Goal: Task Accomplishment & Management: Use online tool/utility

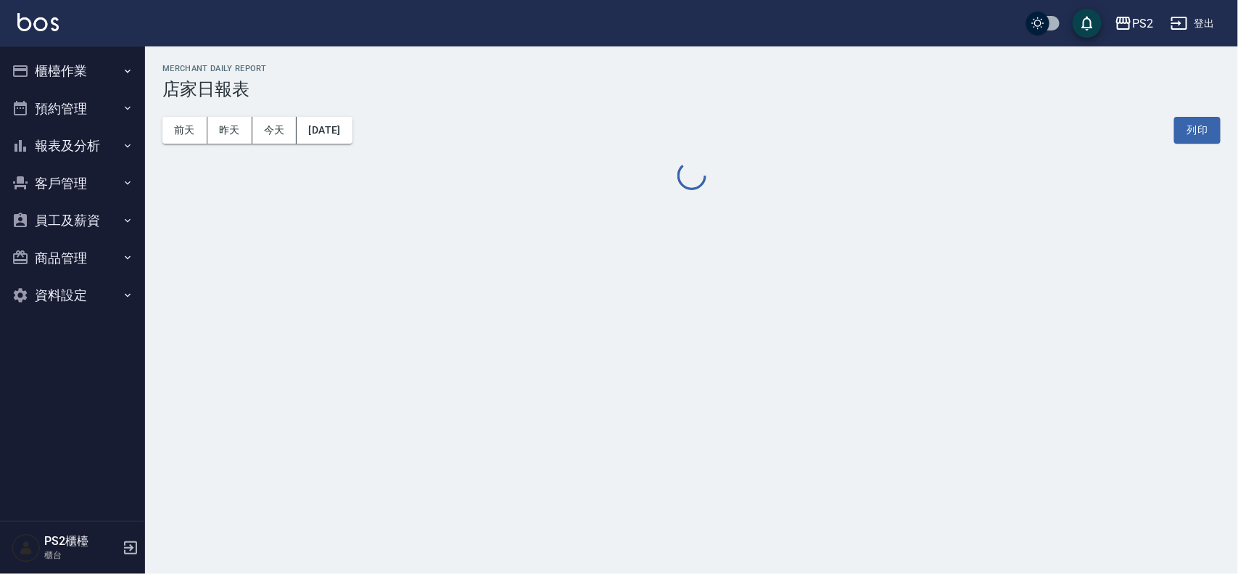
click at [70, 59] on button "櫃檯作業" at bounding box center [72, 71] width 133 height 38
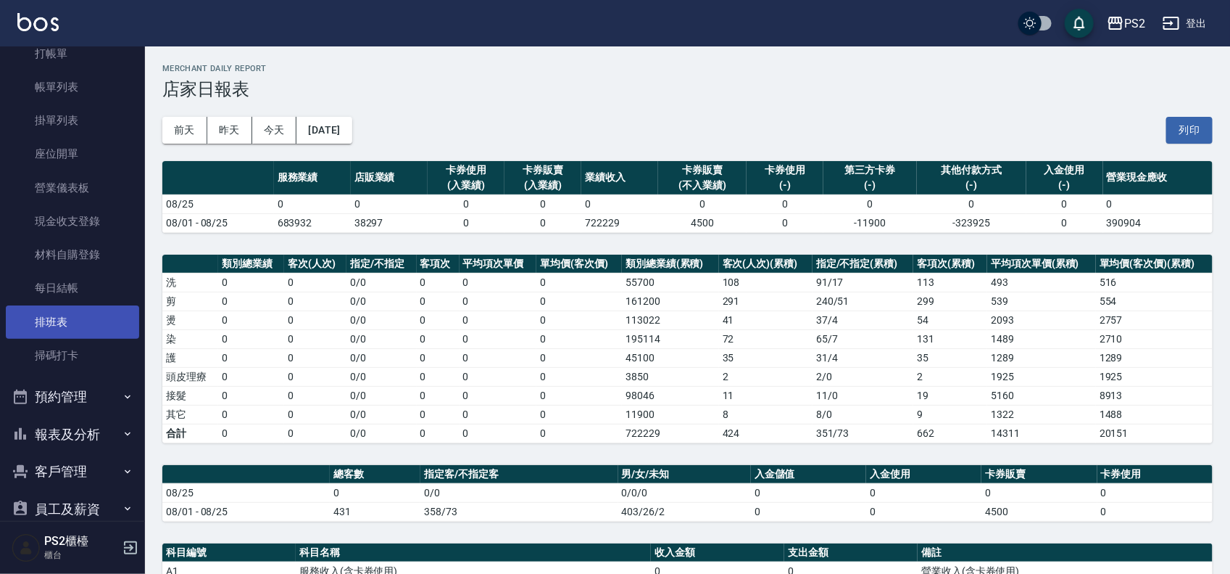
scroll to position [91, 0]
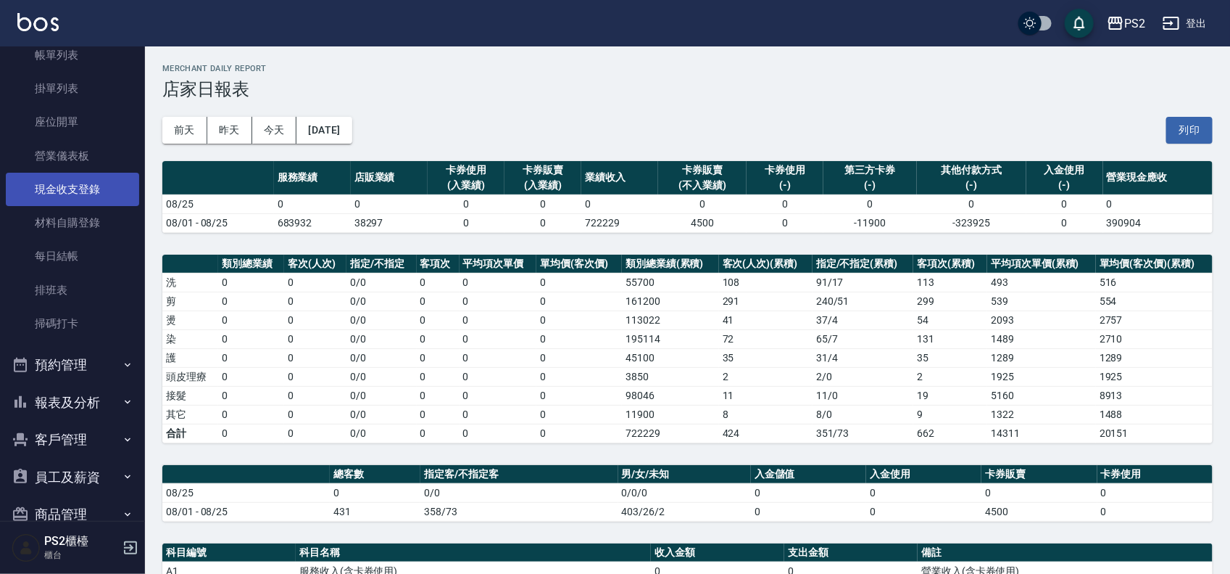
click at [107, 185] on link "現金收支登錄" at bounding box center [72, 189] width 133 height 33
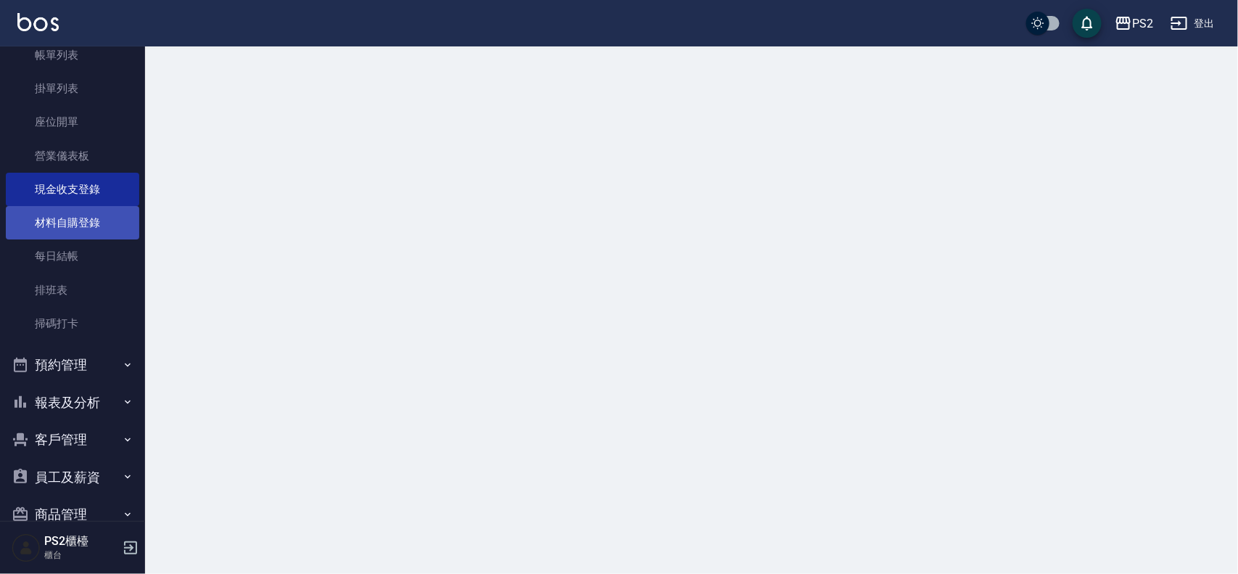
click at [92, 223] on link "材料自購登錄" at bounding box center [72, 222] width 133 height 33
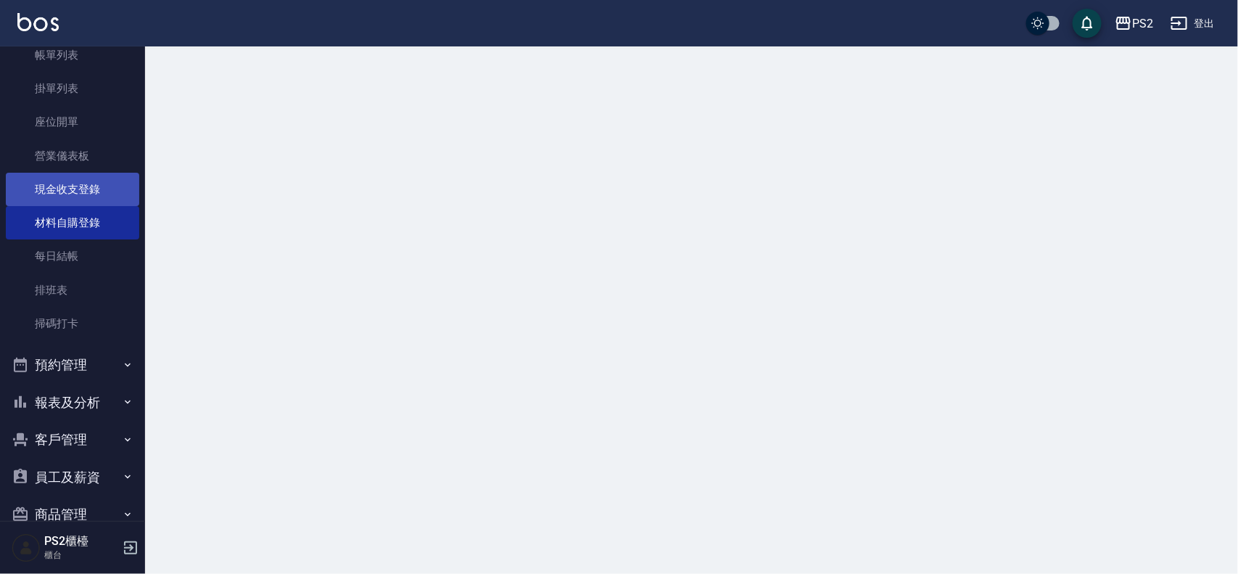
click at [99, 197] on link "現金收支登錄" at bounding box center [72, 189] width 133 height 33
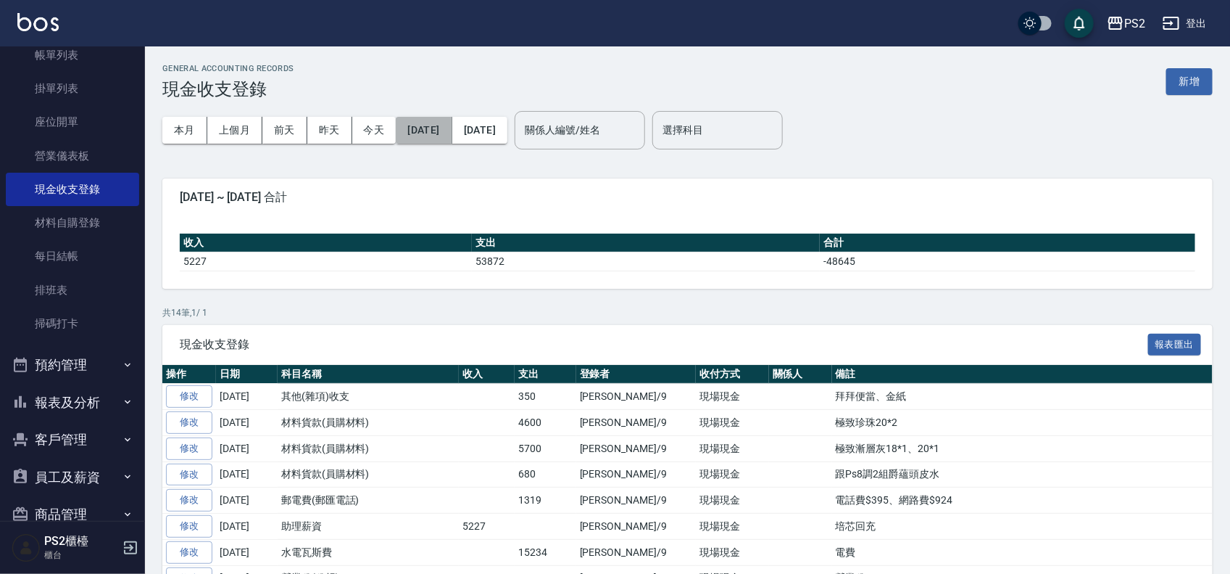
click at [437, 125] on button "[DATE]" at bounding box center [424, 130] width 56 height 27
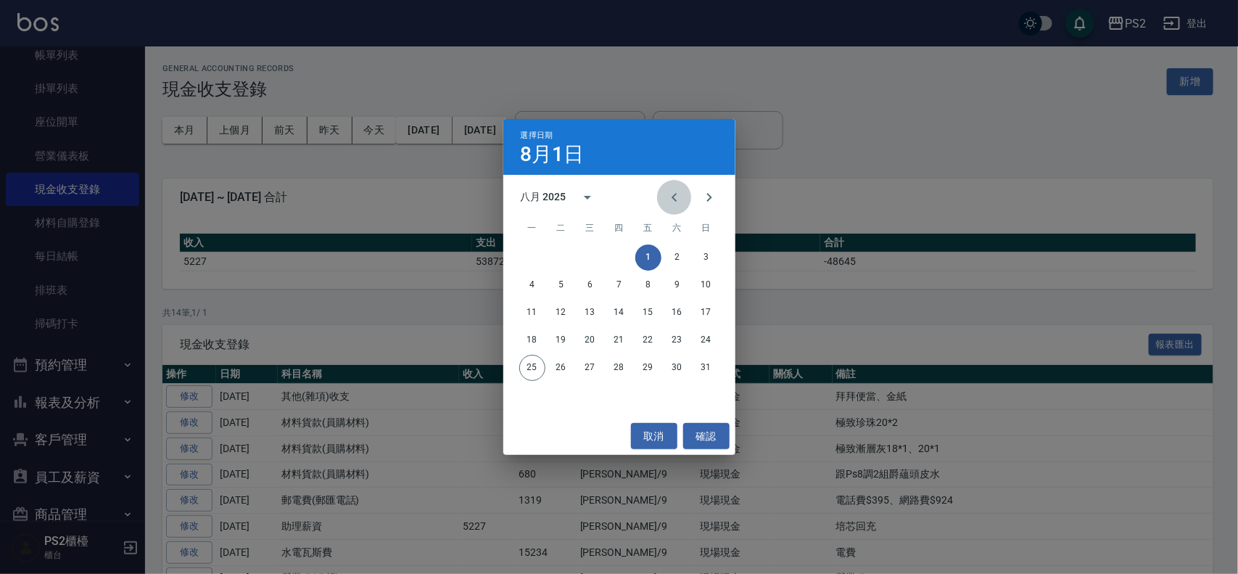
click at [664, 191] on button "Previous month" at bounding box center [674, 197] width 35 height 35
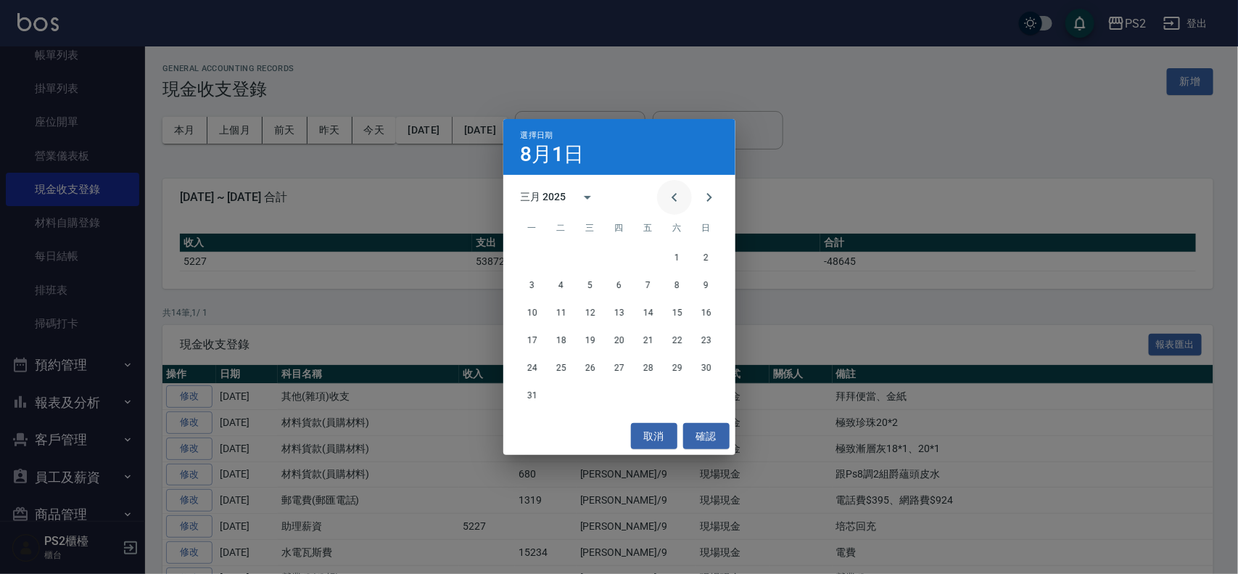
click at [664, 191] on button "Previous month" at bounding box center [674, 197] width 35 height 35
click at [591, 256] on button "1" at bounding box center [590, 257] width 26 height 26
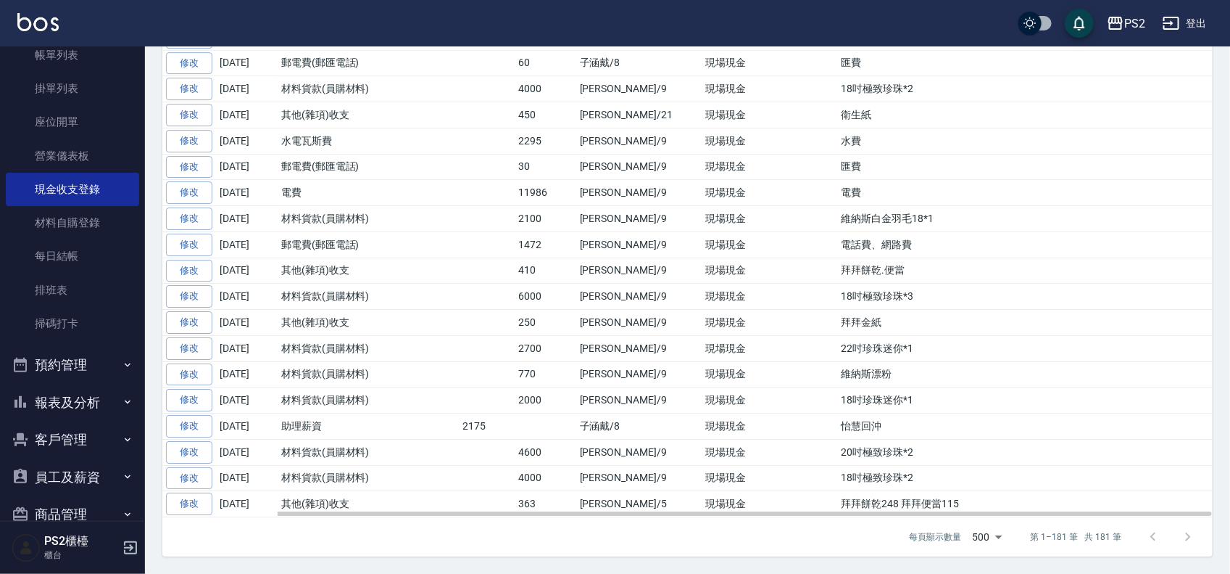
scroll to position [4653, 0]
drag, startPoint x: 283, startPoint y: 49, endPoint x: 394, endPoint y: 59, distance: 110.7
click at [394, 59] on td "郵電費(郵匯電話)" at bounding box center [368, 63] width 181 height 26
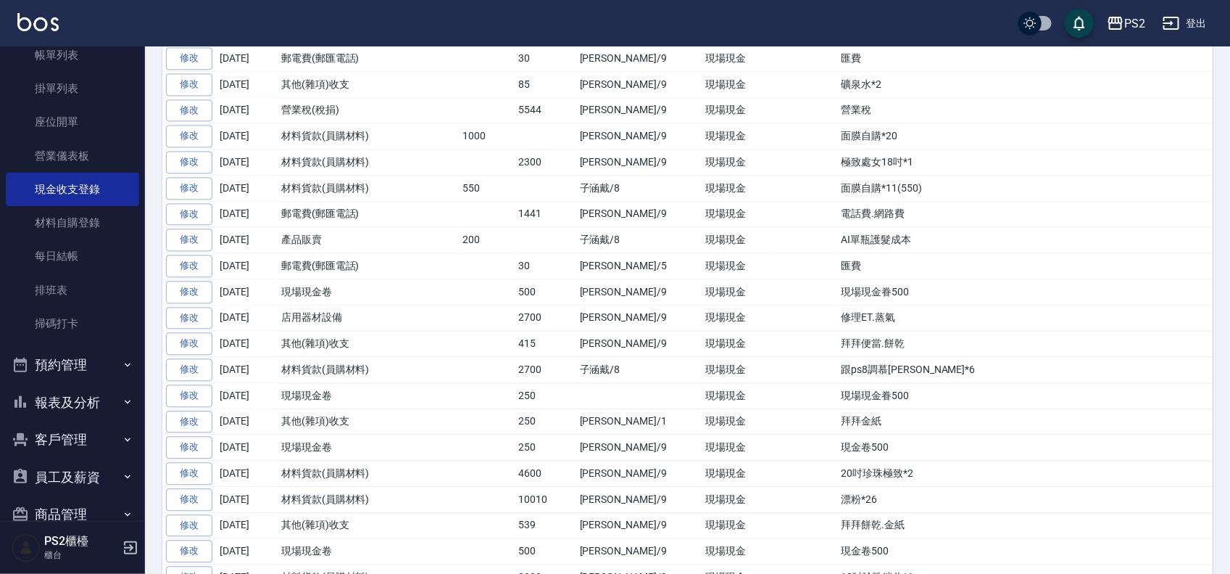
scroll to position [3746, 0]
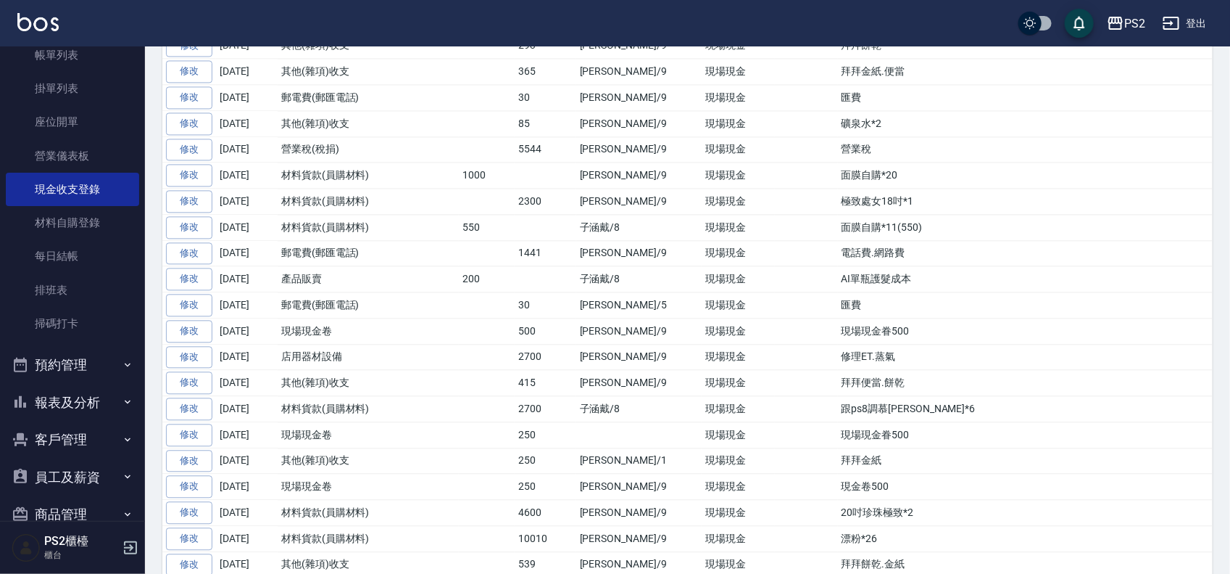
drag, startPoint x: 266, startPoint y: 221, endPoint x: 720, endPoint y: 225, distance: 453.9
click at [642, 162] on tr "修改 [DATE] 營業稅(稅捐) 5544 [PERSON_NAME]/9 現場現金 營業稅" at bounding box center [687, 149] width 1051 height 26
drag, startPoint x: 769, startPoint y: 225, endPoint x: 785, endPoint y: 225, distance: 16.7
click at [775, 162] on td at bounding box center [806, 149] width 63 height 26
drag, startPoint x: 785, startPoint y: 225, endPoint x: 816, endPoint y: 222, distance: 30.6
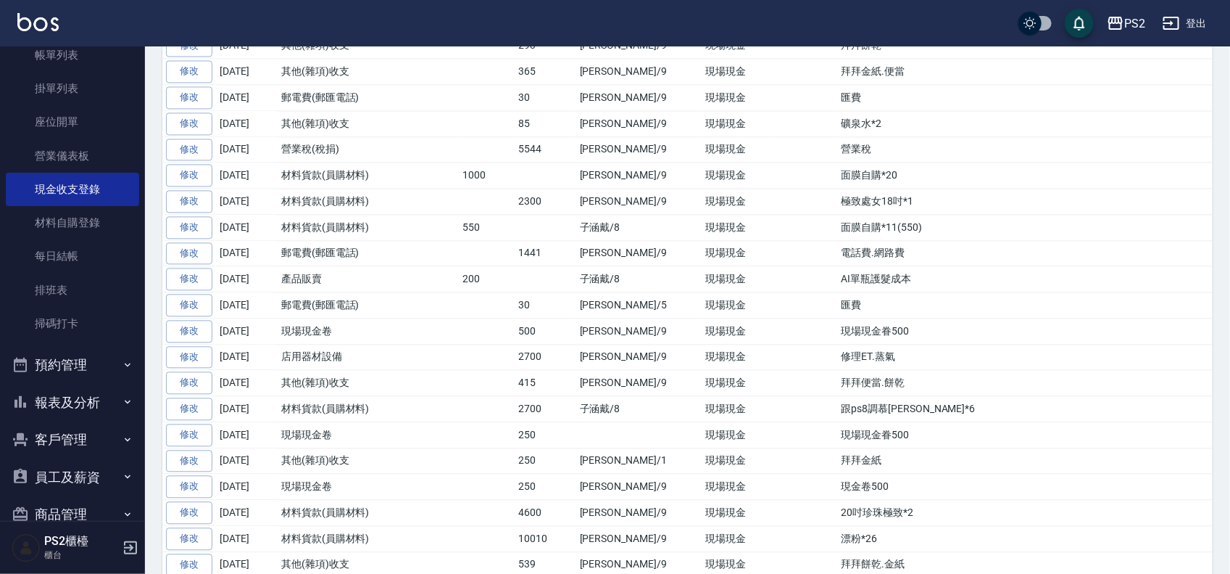
click at [796, 162] on tr "修改 [DATE] 營業稅(稅捐) 5544 [PERSON_NAME]/9 現場現金 營業稅" at bounding box center [687, 149] width 1051 height 26
click at [838, 162] on td "營業稅" at bounding box center [1025, 149] width 375 height 26
drag, startPoint x: 356, startPoint y: 191, endPoint x: 233, endPoint y: 196, distance: 123.4
click at [233, 136] on tr "修改 [DATE] 其他(雜項)收支 85 [PERSON_NAME]/9 現場現金 礦泉水*2" at bounding box center [687, 123] width 1051 height 26
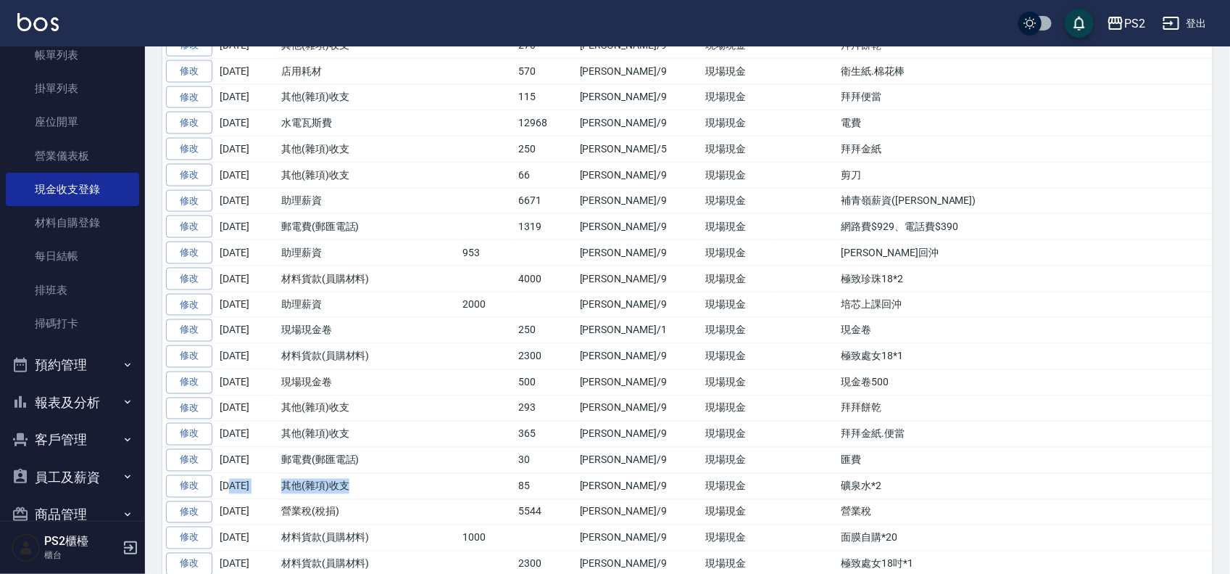
scroll to position [3293, 0]
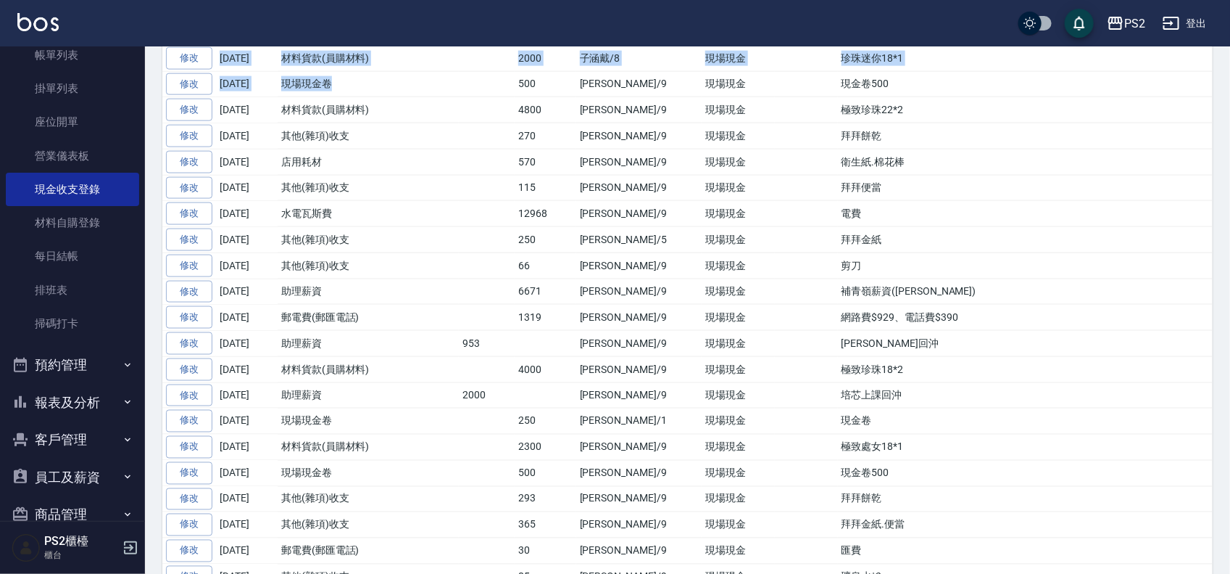
drag, startPoint x: 349, startPoint y: 138, endPoint x: 281, endPoint y: 62, distance: 101.7
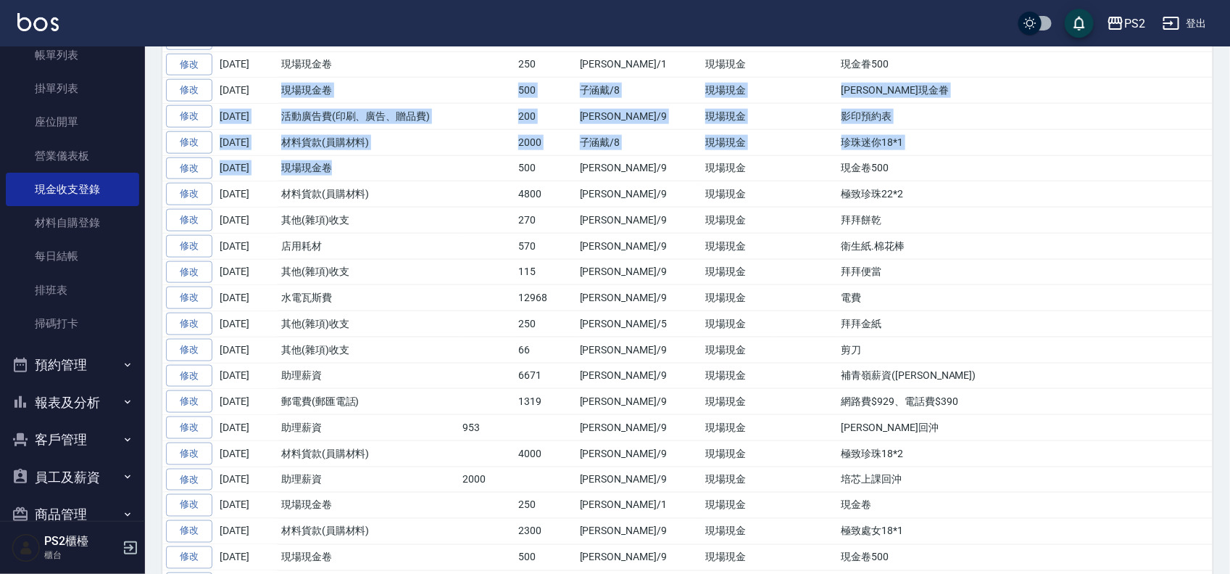
scroll to position [3112, 0]
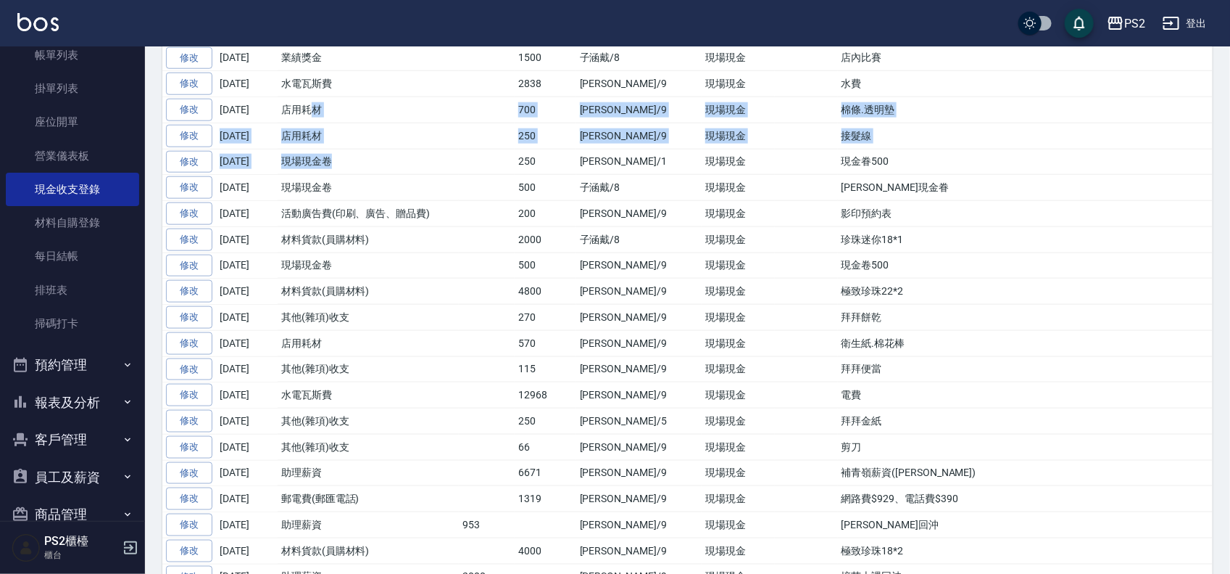
drag, startPoint x: 343, startPoint y: 212, endPoint x: 302, endPoint y: 141, distance: 81.2
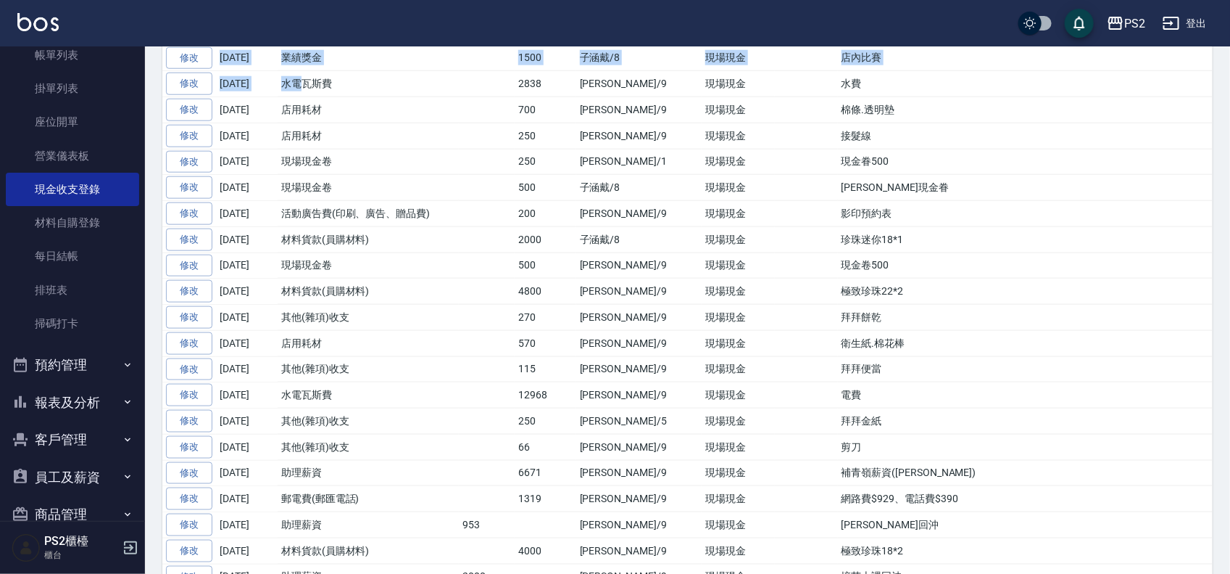
drag, startPoint x: 299, startPoint y: 123, endPoint x: 294, endPoint y: 73, distance: 51.1
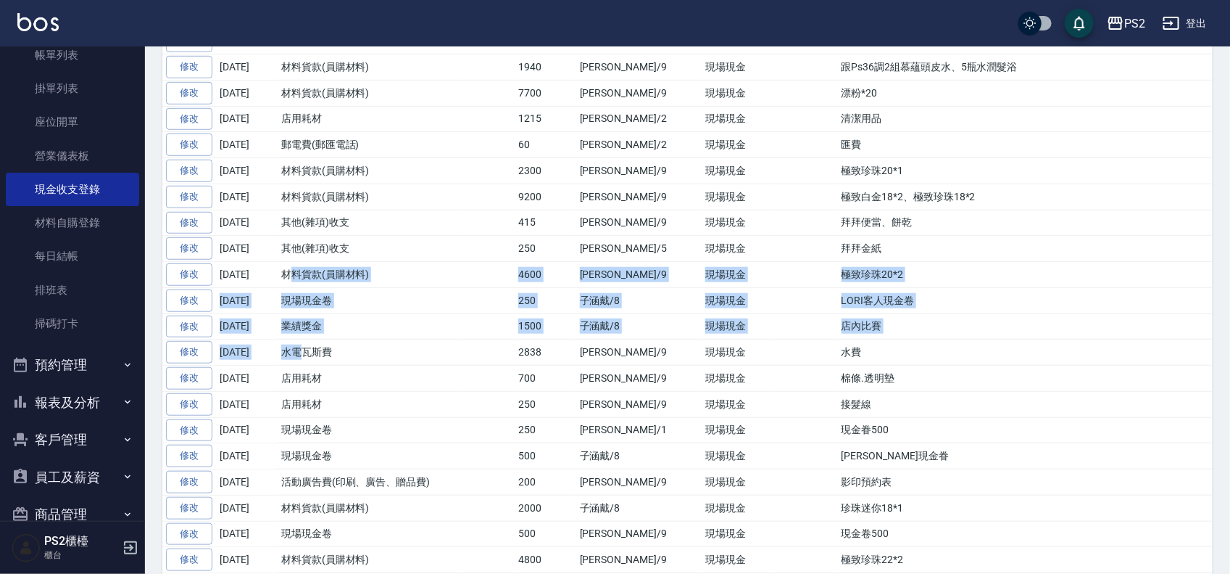
scroll to position [2840, 0]
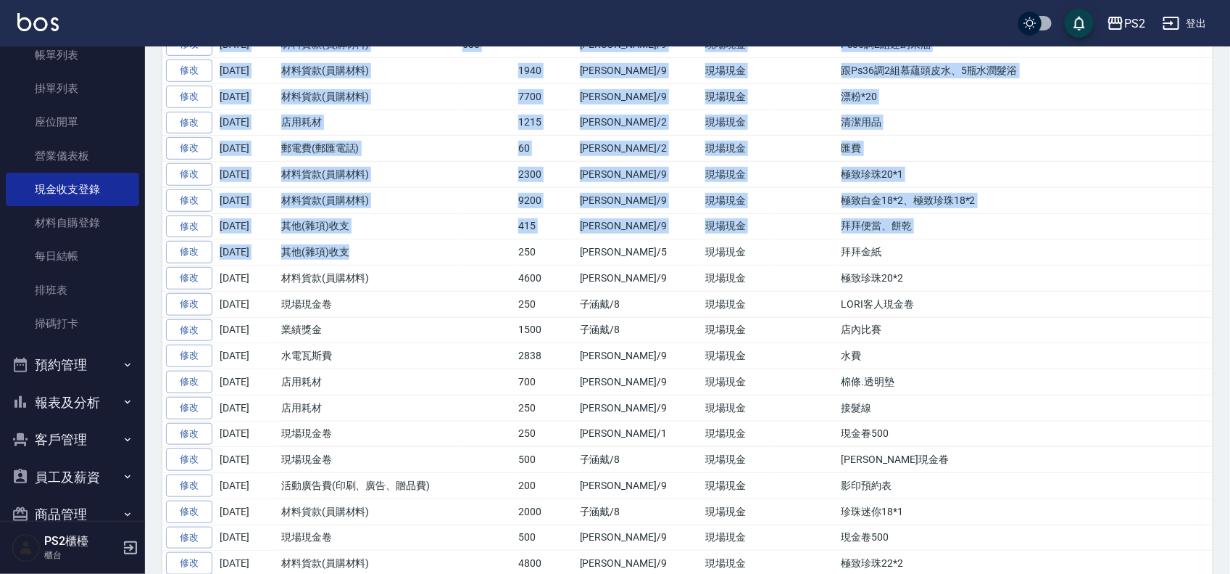
drag, startPoint x: 370, startPoint y: 312, endPoint x: 294, endPoint y: 91, distance: 234.1
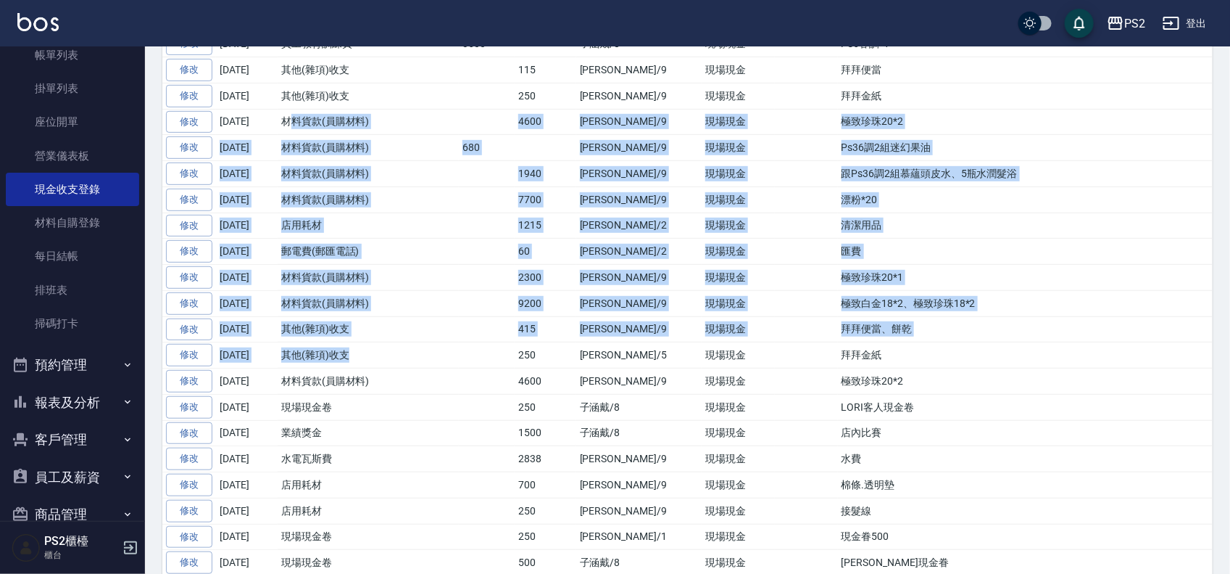
scroll to position [2568, 0]
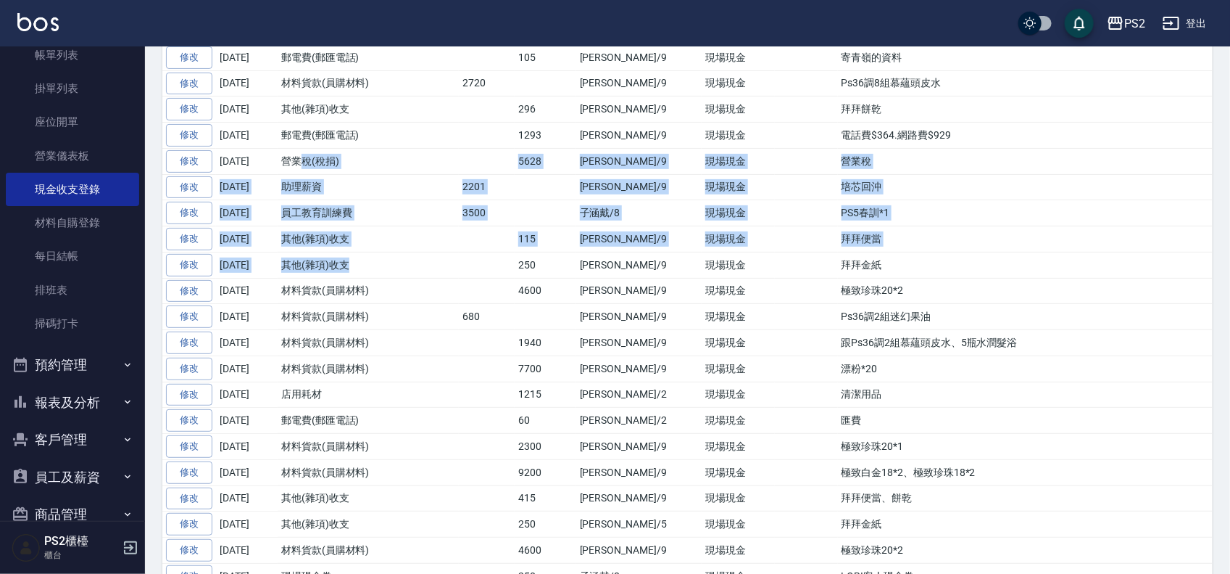
drag, startPoint x: 363, startPoint y: 306, endPoint x: 302, endPoint y: 198, distance: 123.7
click at [302, 198] on tbody "修改 [DATE] 其他(雜項)收支 350 [PERSON_NAME]/9 現場現金 拜拜便當、金紙 修改 [DATE] 材料貨款(員購材料) 4600 […" at bounding box center [687, 161] width 1051 height 4692
click at [363, 200] on td "助理薪資" at bounding box center [368, 187] width 181 height 26
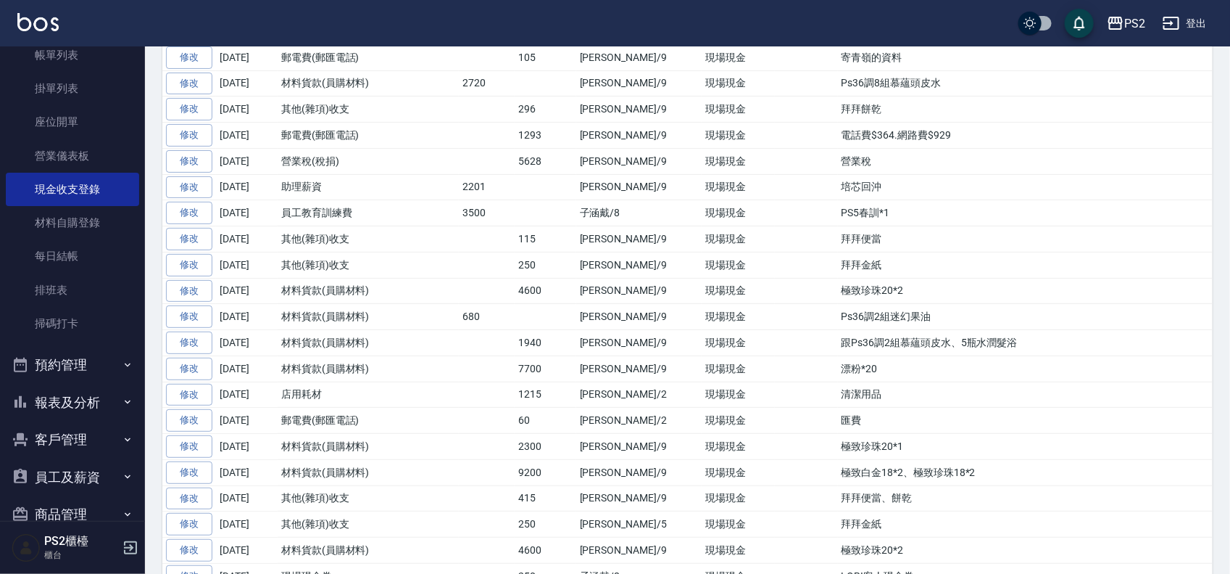
click at [463, 200] on td "2201" at bounding box center [487, 187] width 56 height 26
drag, startPoint x: 406, startPoint y: 207, endPoint x: 254, endPoint y: 201, distance: 152.4
click at [254, 174] on tr "修改 [DATE] 營業稅(稅捐) 5628 [PERSON_NAME]/9 現場現金 營業稅" at bounding box center [687, 161] width 1051 height 26
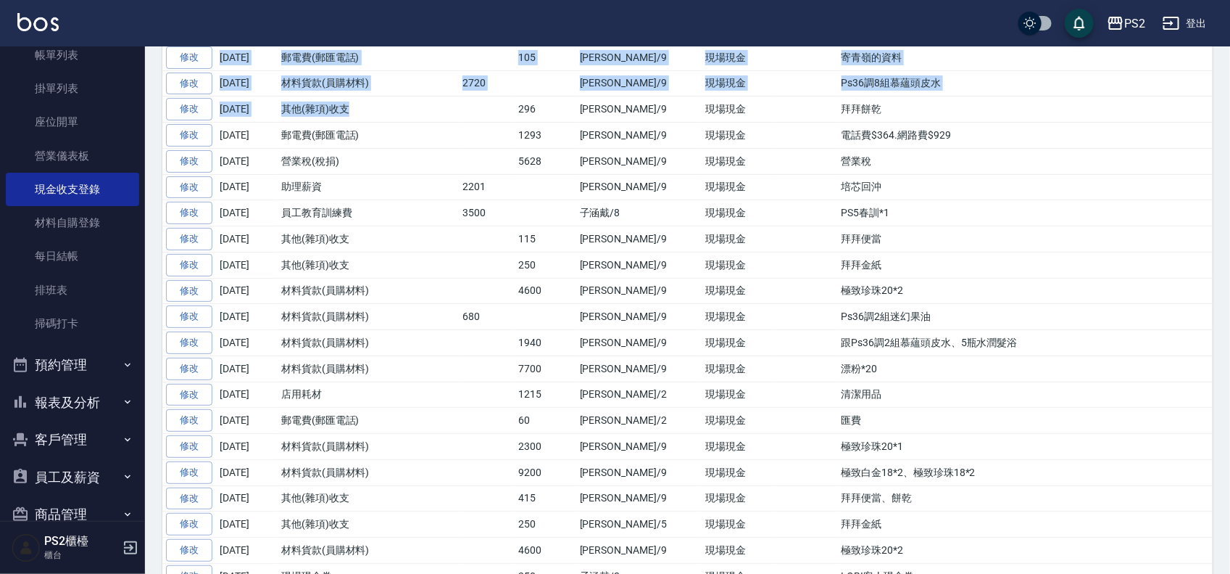
drag, startPoint x: 372, startPoint y: 163, endPoint x: 280, endPoint y: 52, distance: 144.2
click at [280, 52] on tbody "修改 [DATE] 其他(雜項)收支 350 [PERSON_NAME]/9 現場現金 拜拜便當、金紙 修改 [DATE] 材料貨款(員購材料) 4600 […" at bounding box center [687, 161] width 1051 height 4692
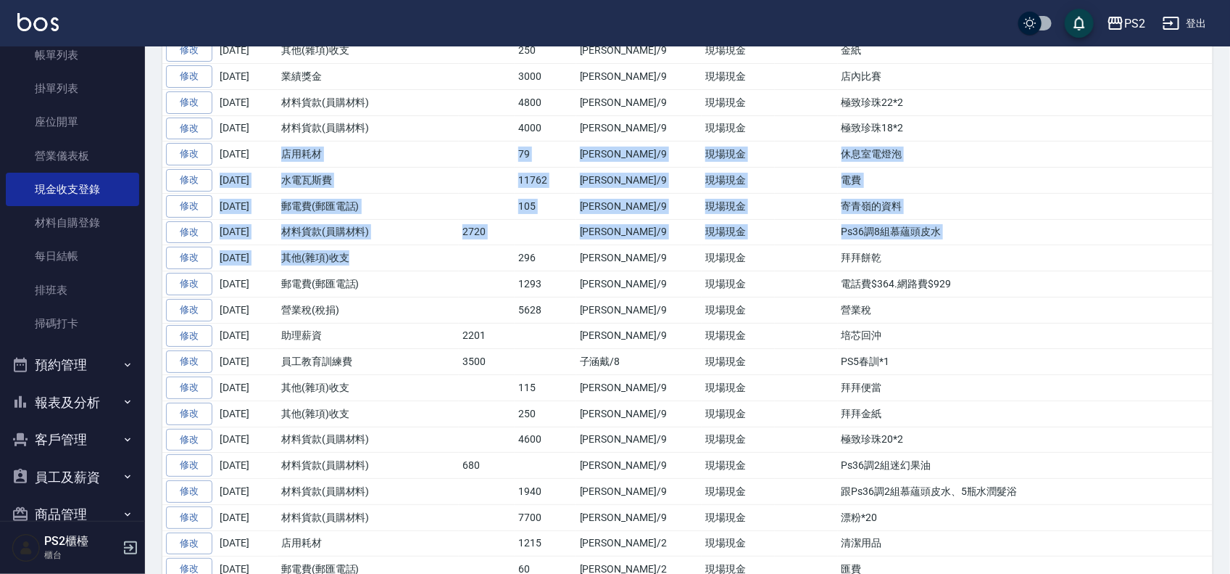
scroll to position [2206, 0]
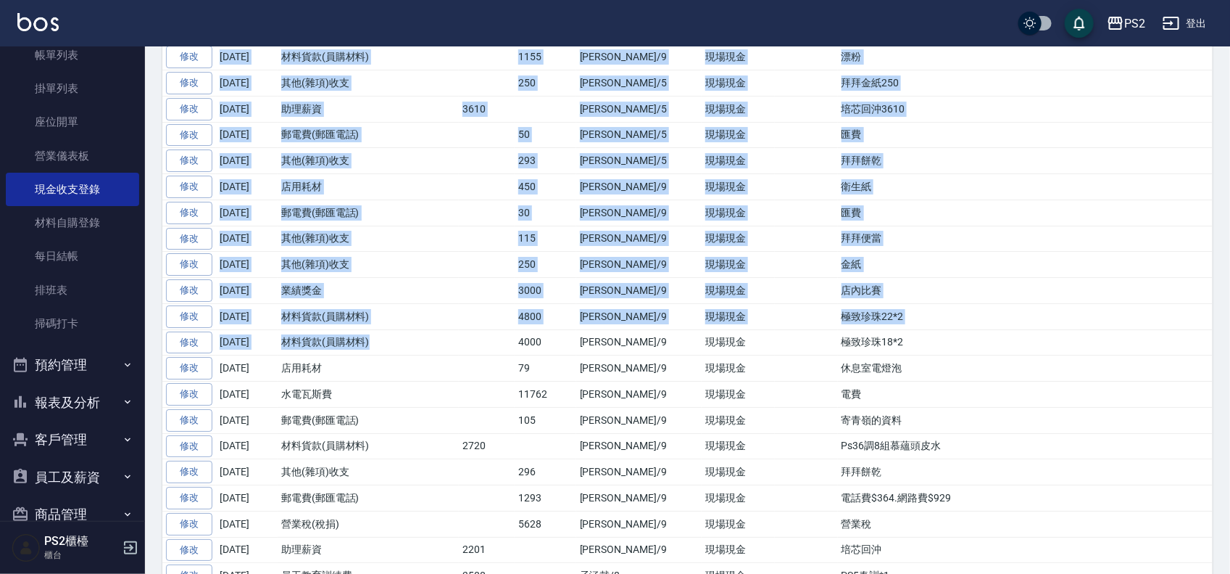
drag, startPoint x: 360, startPoint y: 374, endPoint x: 244, endPoint y: 67, distance: 327.9
click at [244, 67] on tbody "修改 [DATE] 其他(雜項)收支 350 [PERSON_NAME]/9 現場現金 拜拜便當、金紙 修改 [DATE] 材料貨款(員購材料) 4600 […" at bounding box center [687, 524] width 1051 height 4692
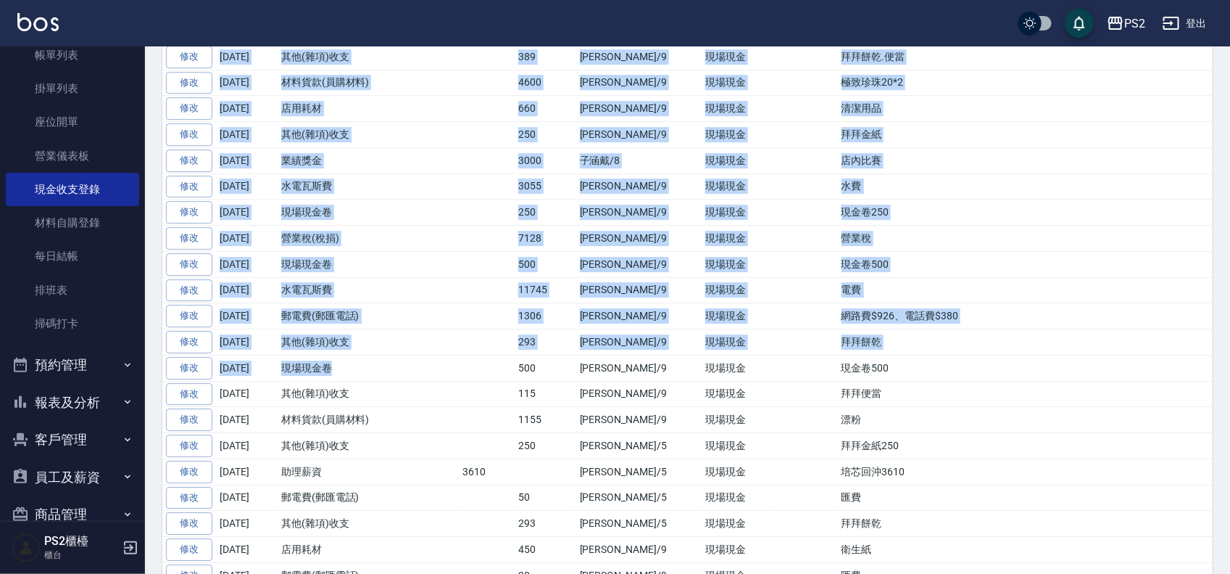
drag, startPoint x: 324, startPoint y: 395, endPoint x: 243, endPoint y: 70, distance: 334.8
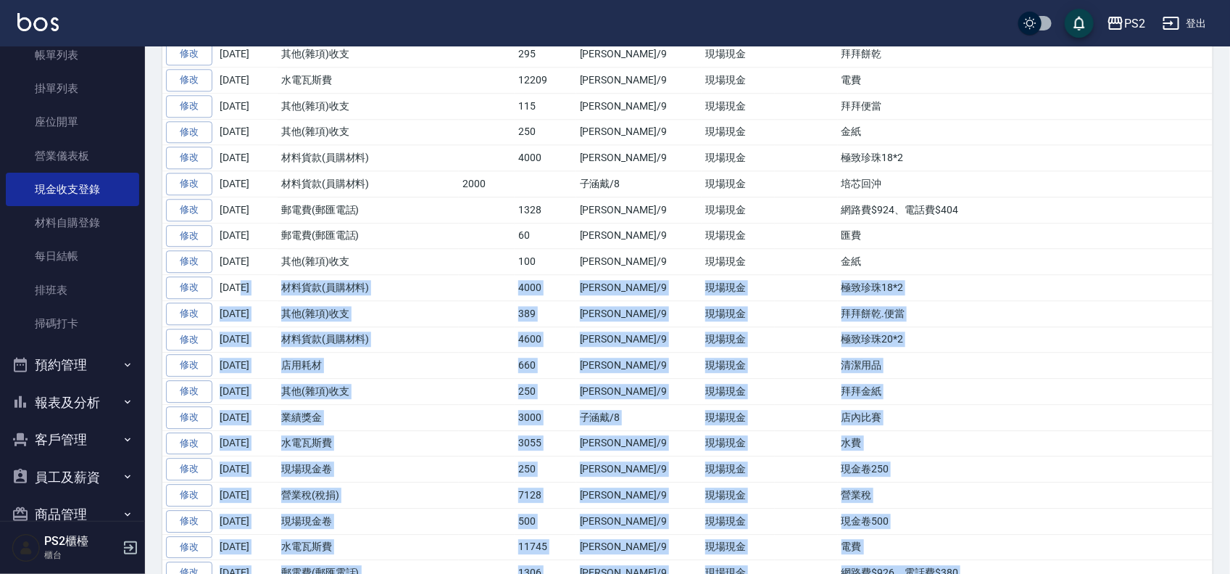
scroll to position [1571, 0]
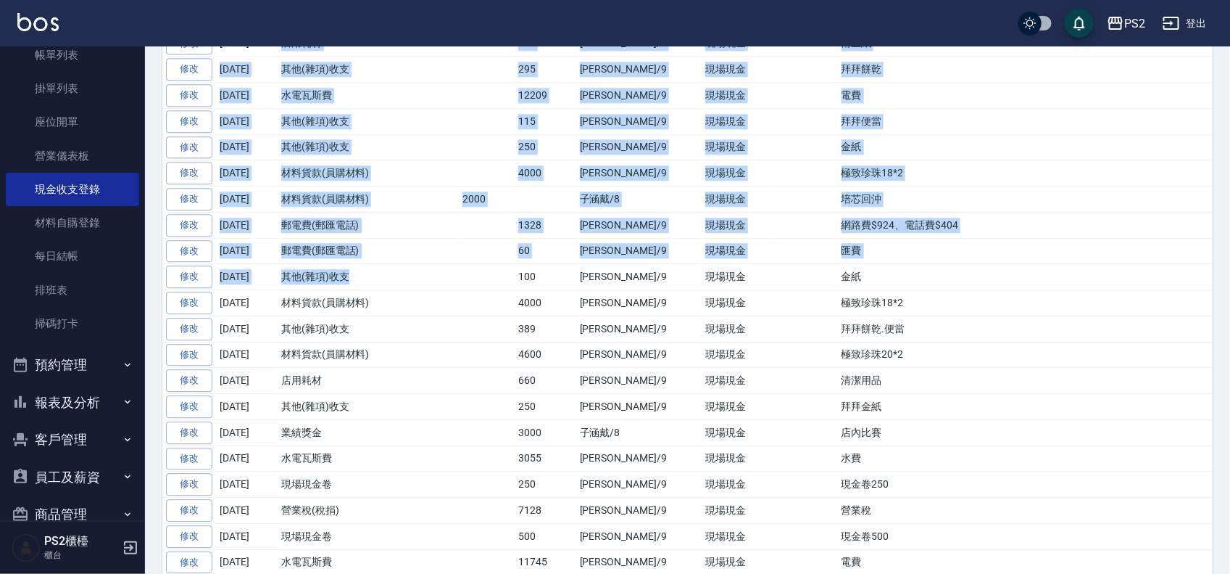
drag, startPoint x: 359, startPoint y: 299, endPoint x: 281, endPoint y: 70, distance: 242.1
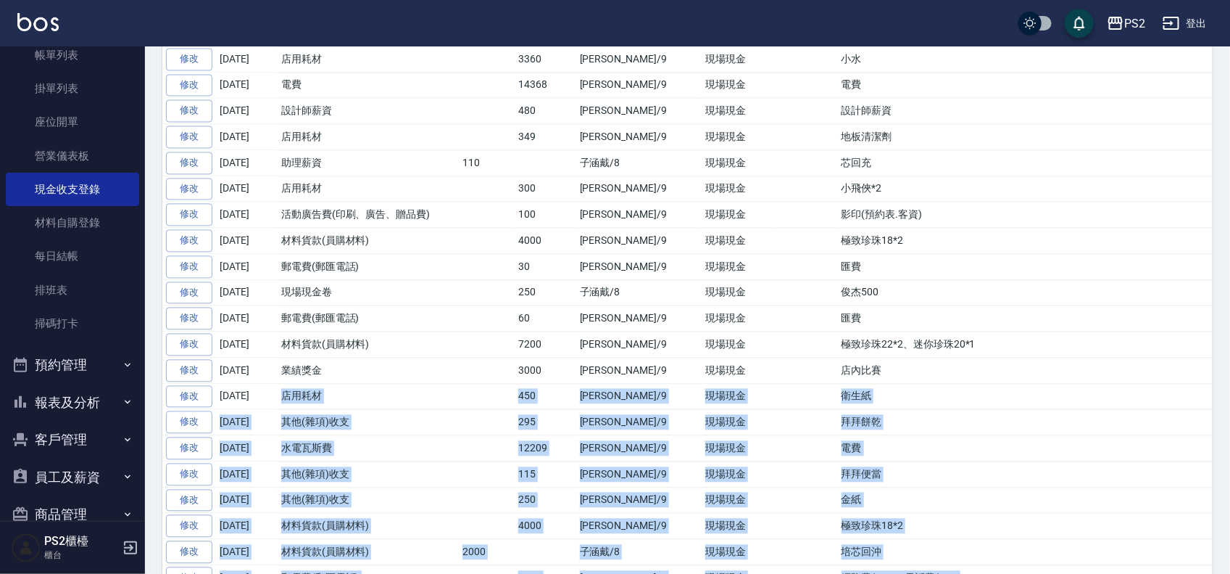
scroll to position [1209, 0]
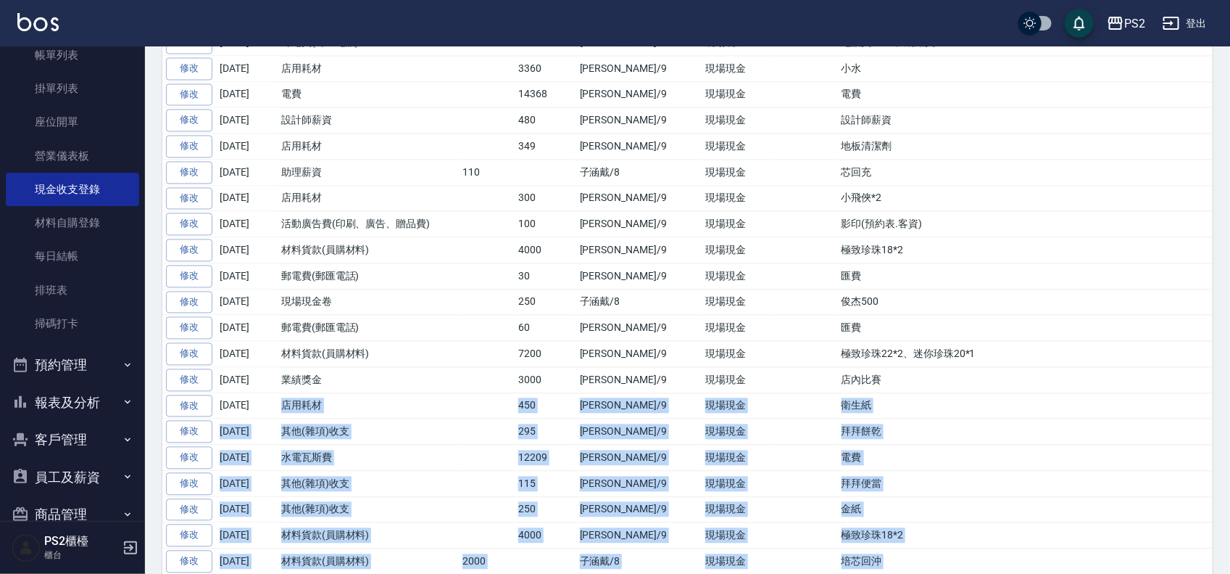
drag, startPoint x: 338, startPoint y: 399, endPoint x: 265, endPoint y: 67, distance: 340.0
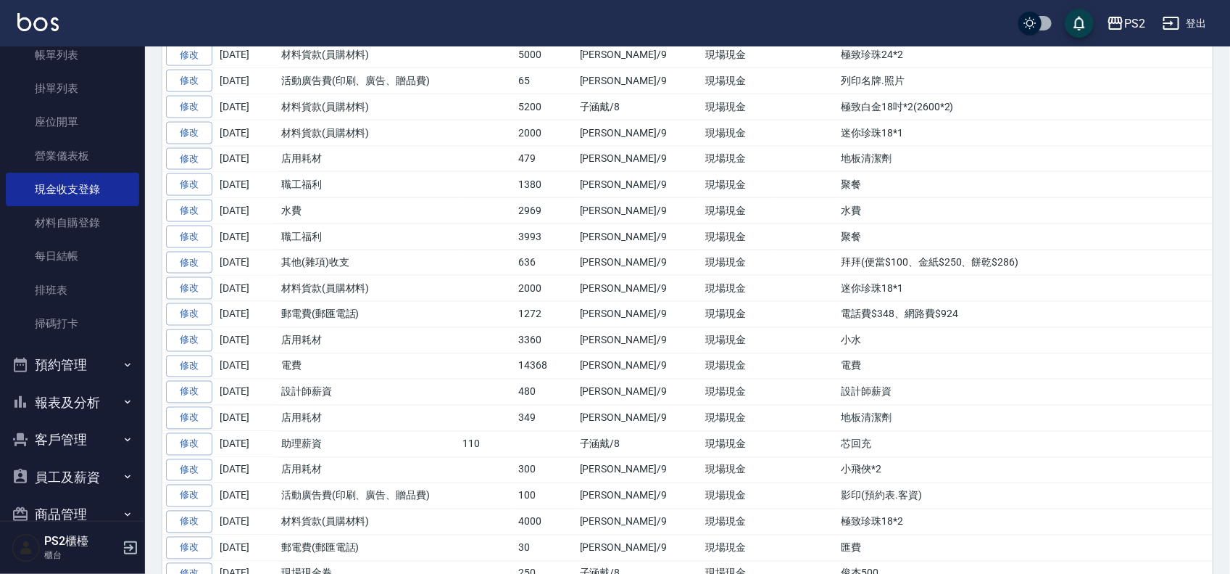
scroll to position [937, 0]
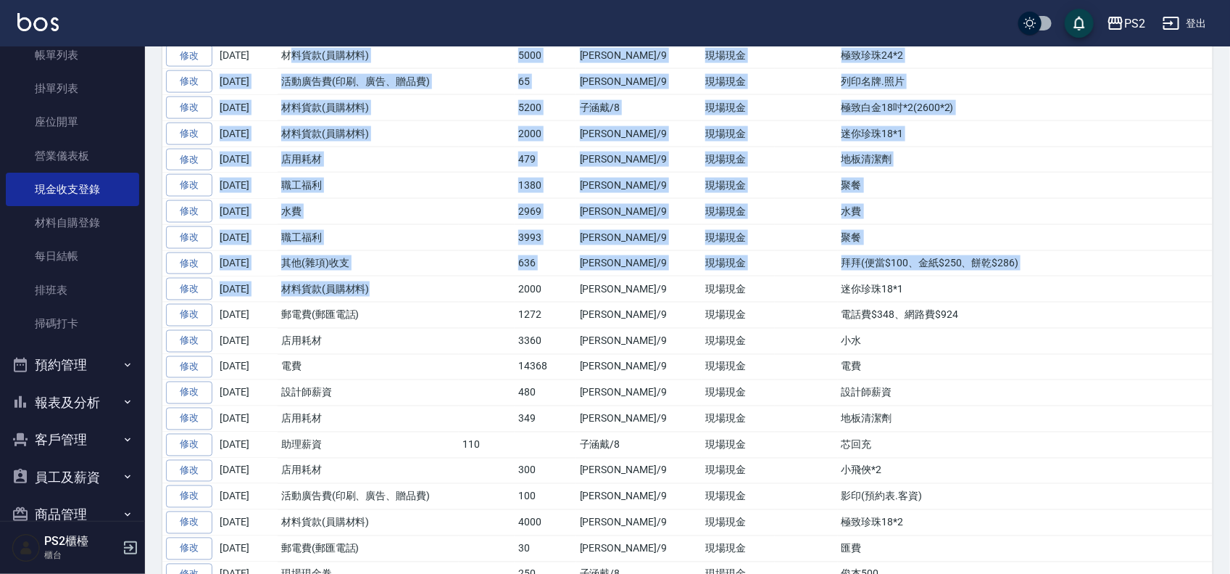
drag, startPoint x: 378, startPoint y: 312, endPoint x: 291, endPoint y: 87, distance: 240.8
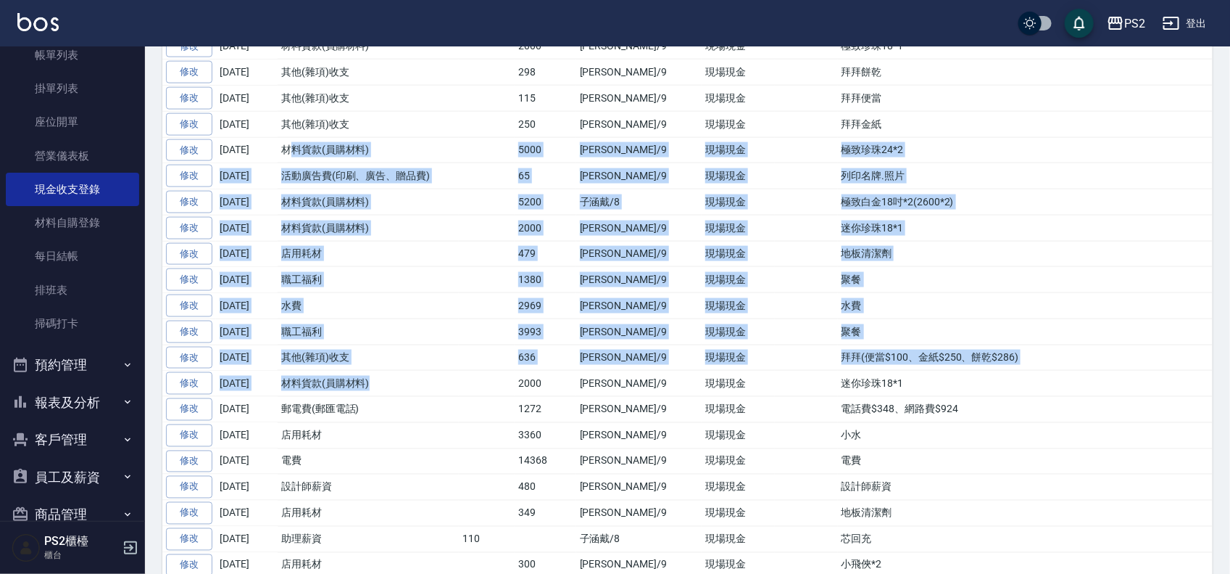
scroll to position [755, 0]
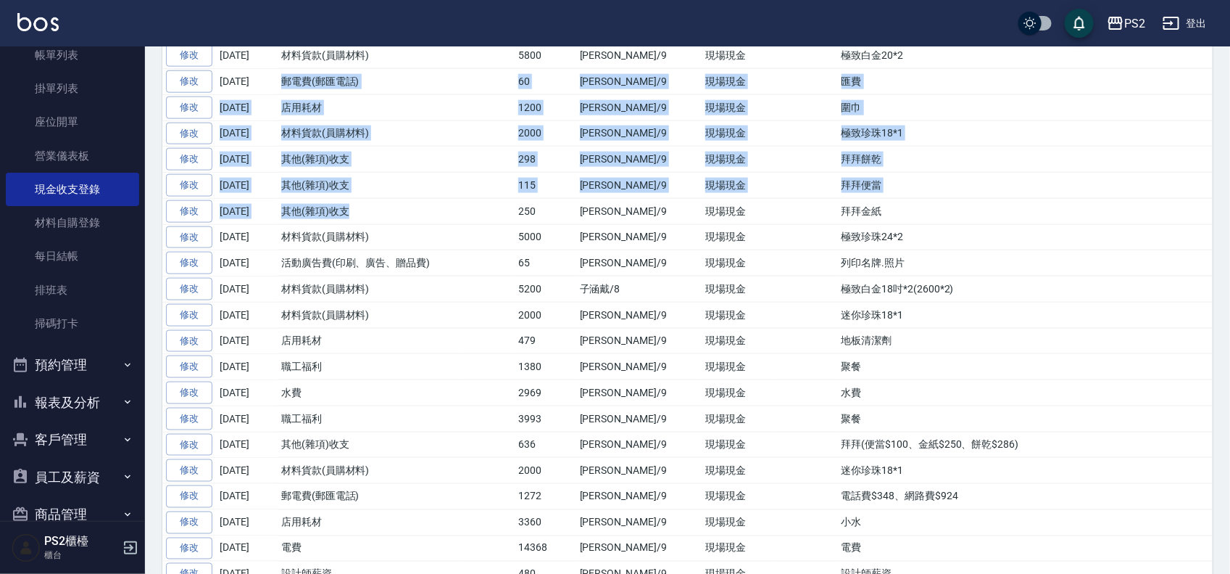
drag, startPoint x: 367, startPoint y: 230, endPoint x: 283, endPoint y: 78, distance: 173.9
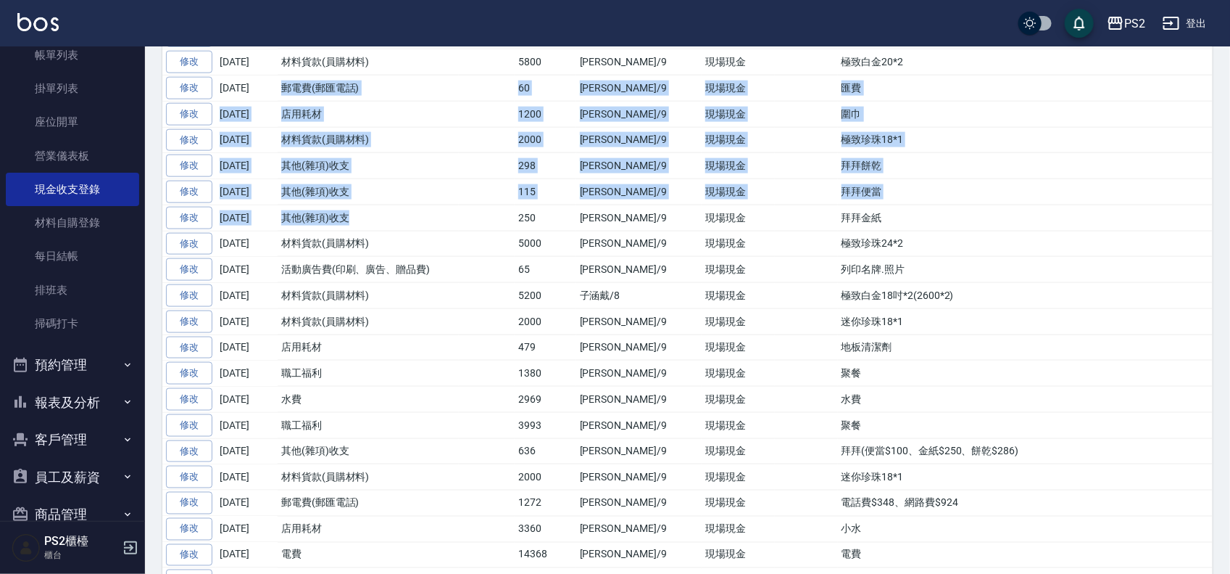
scroll to position [484, 0]
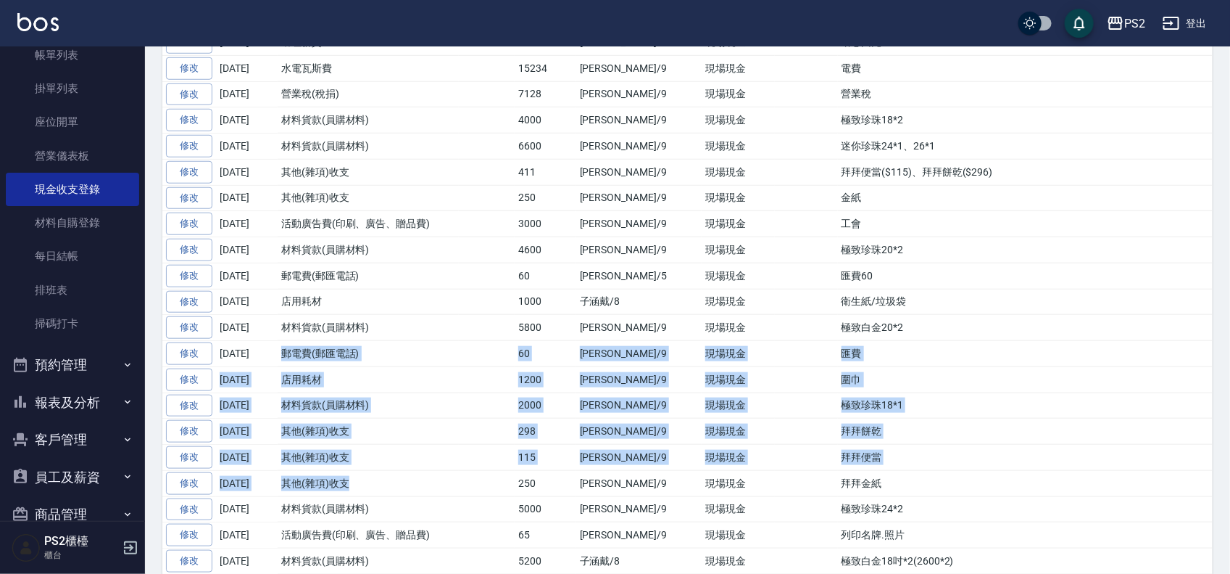
drag, startPoint x: 392, startPoint y: 337, endPoint x: 267, endPoint y: 116, distance: 253.9
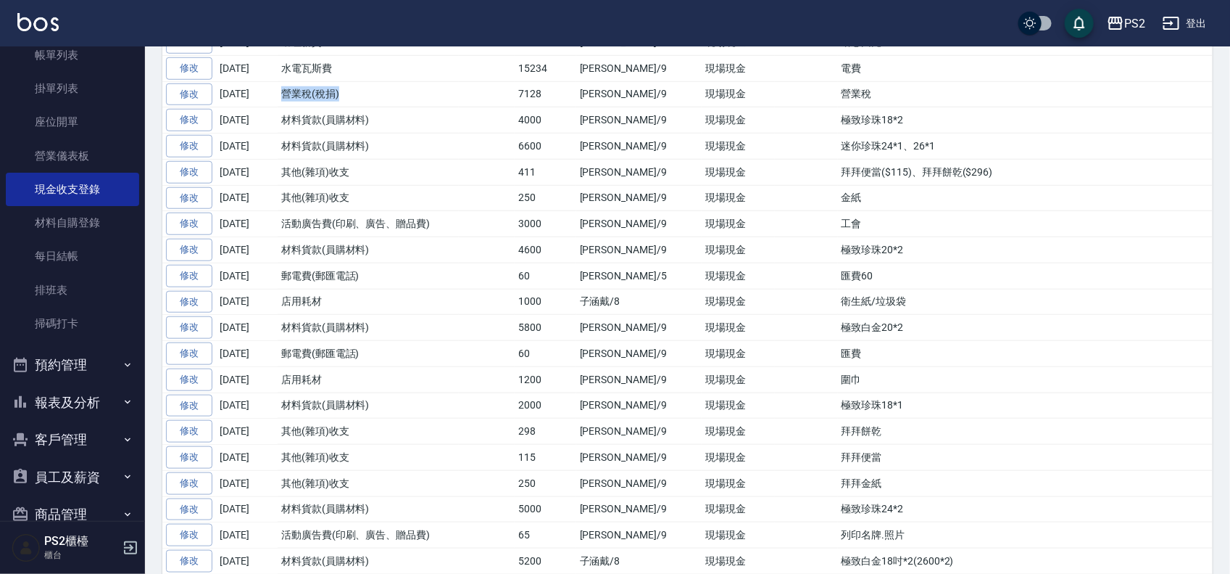
drag, startPoint x: 356, startPoint y: 94, endPoint x: 252, endPoint y: 92, distance: 104.4
click at [252, 92] on tr "修改 [DATE] 營業稅(稅捐) 7128 [PERSON_NAME]/9 現場現金 營業稅" at bounding box center [687, 94] width 1051 height 26
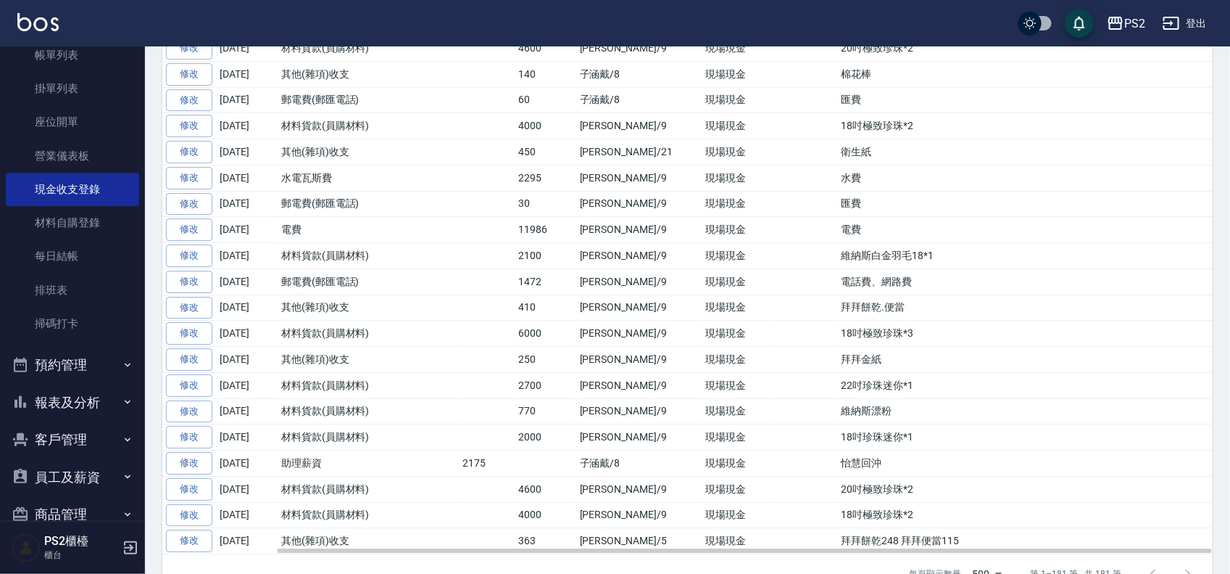
scroll to position [4653, 0]
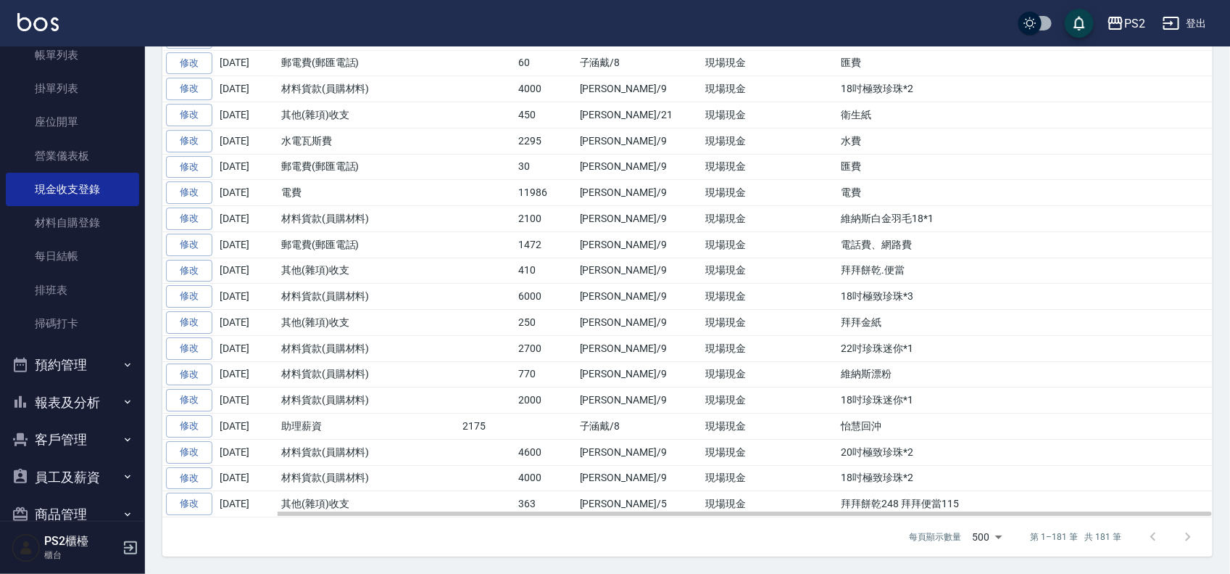
drag, startPoint x: 360, startPoint y: 509, endPoint x: 265, endPoint y: 53, distance: 465.8
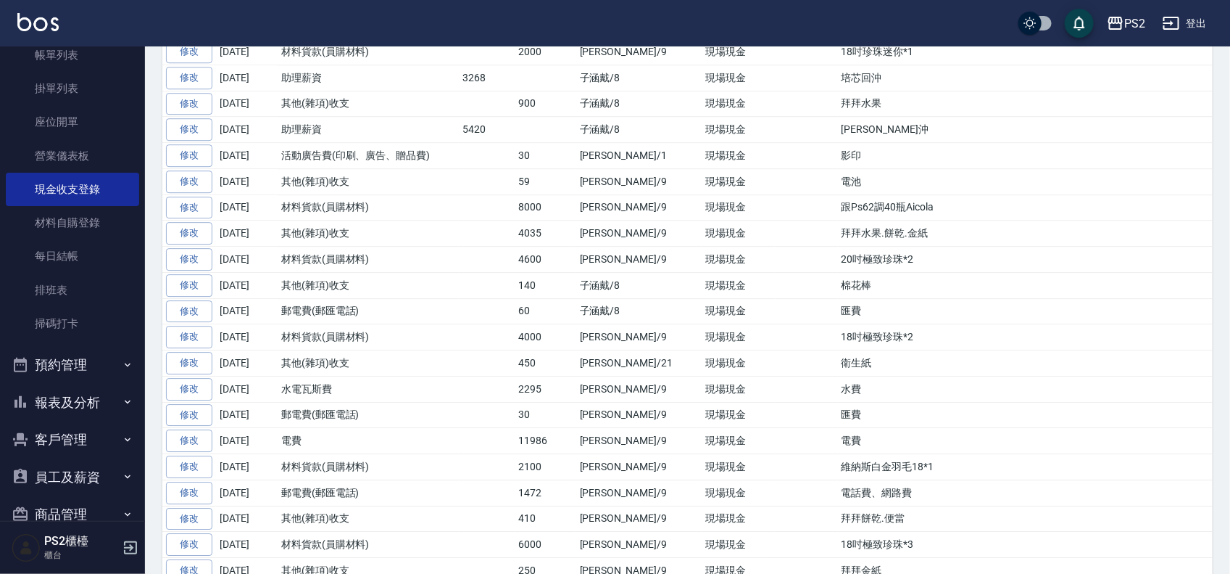
scroll to position [4290, 0]
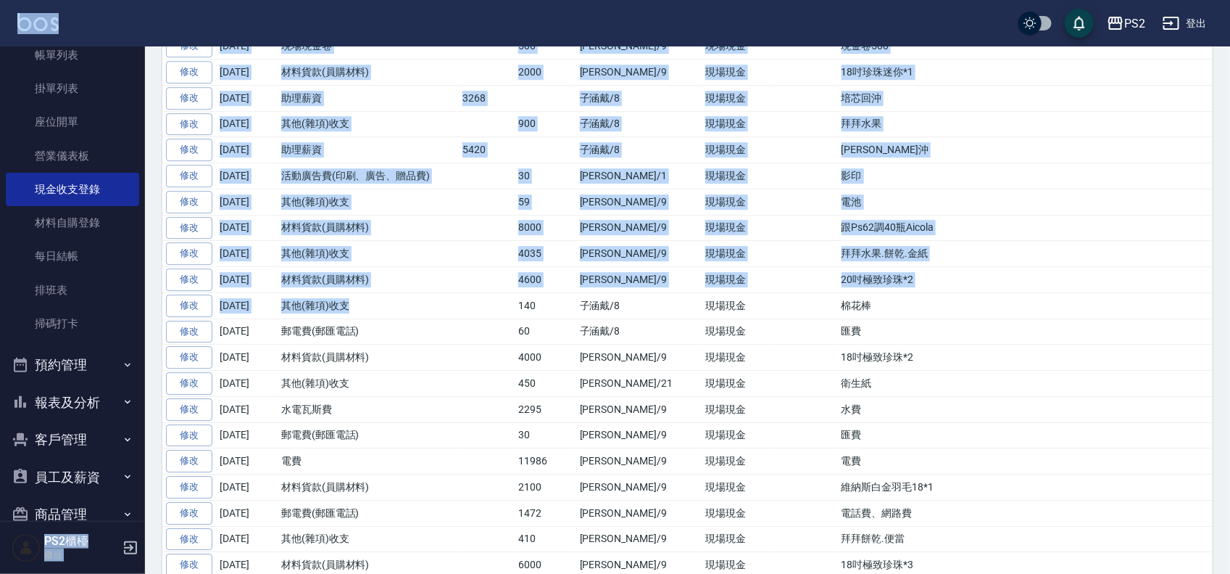
drag, startPoint x: 372, startPoint y: 381, endPoint x: 258, endPoint y: 38, distance: 362.0
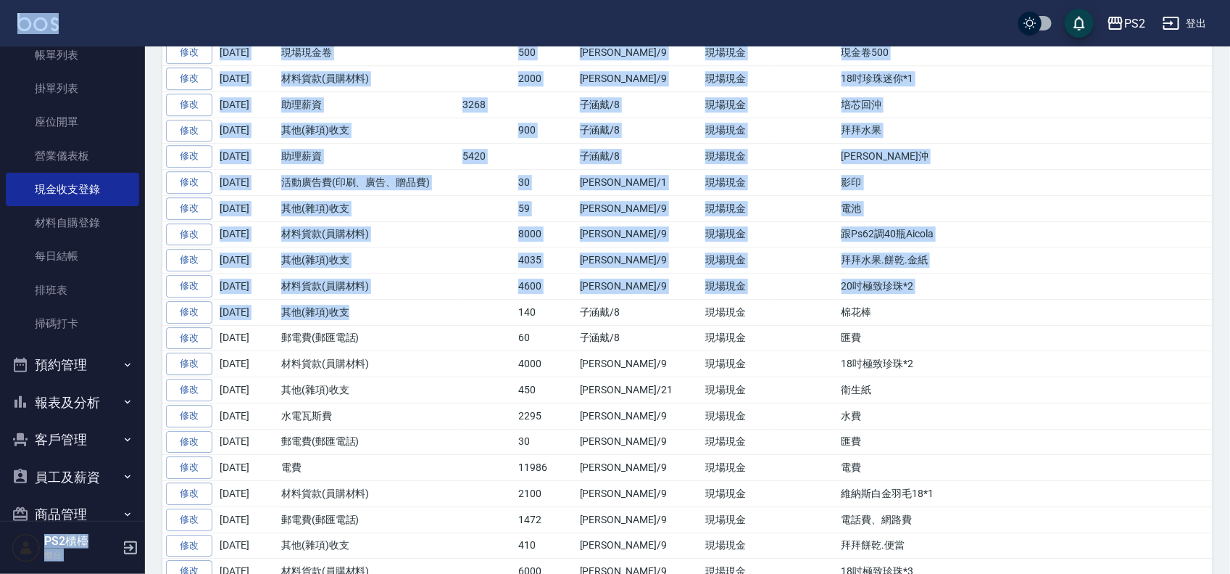
scroll to position [4109, 0]
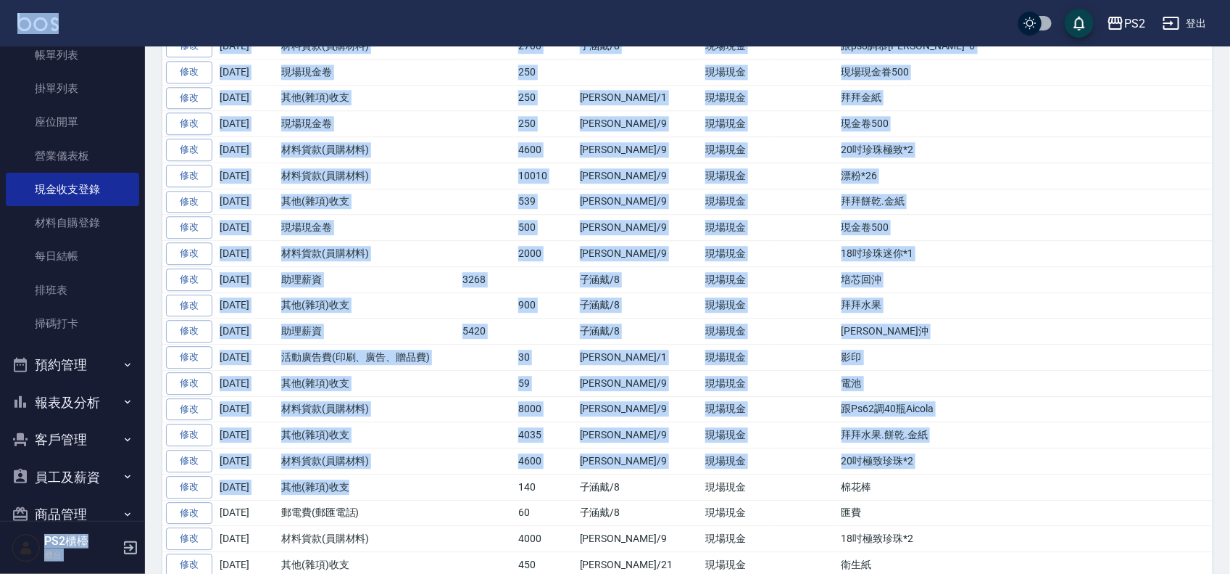
click at [386, 215] on td "其他(雜項)收支" at bounding box center [368, 202] width 181 height 26
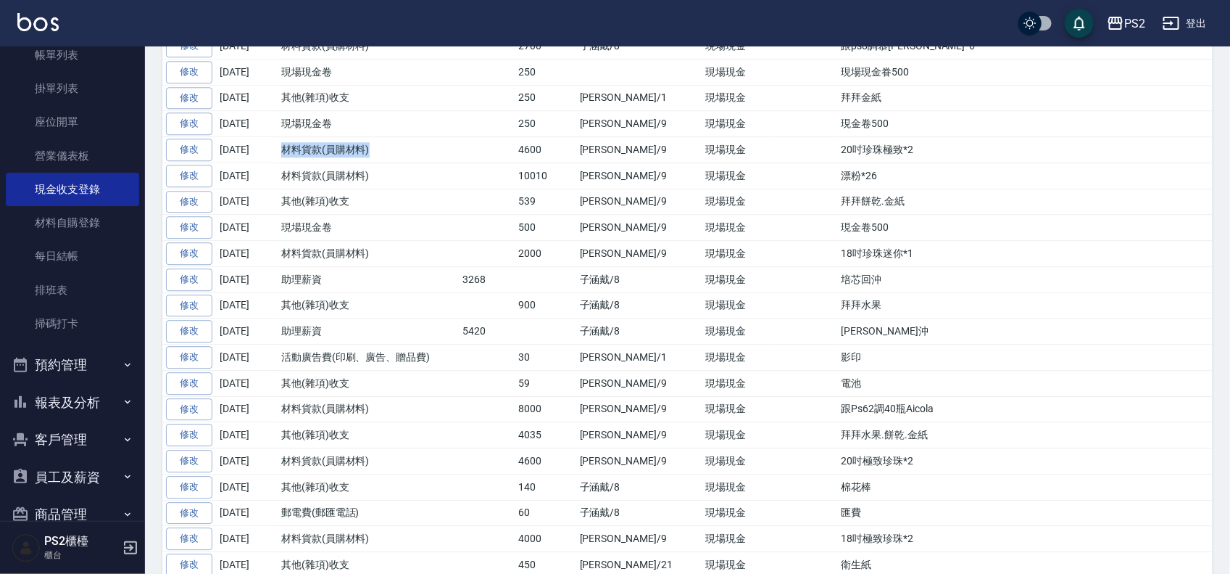
drag, startPoint x: 363, startPoint y: 223, endPoint x: 255, endPoint y: 207, distance: 109.1
click at [247, 163] on tr "修改 [DATE] 材料貨款(員購材料) 4600 [PERSON_NAME]/9 現場現金 20吋珍珠極致*2" at bounding box center [687, 150] width 1051 height 26
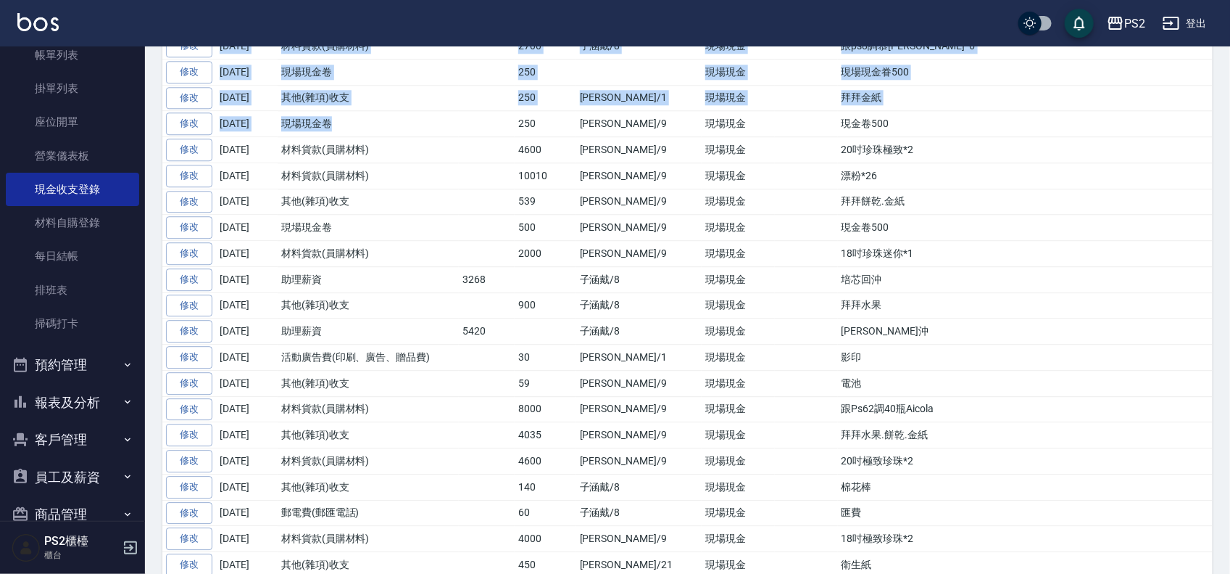
drag, startPoint x: 359, startPoint y: 200, endPoint x: 312, endPoint y: 168, distance: 56.9
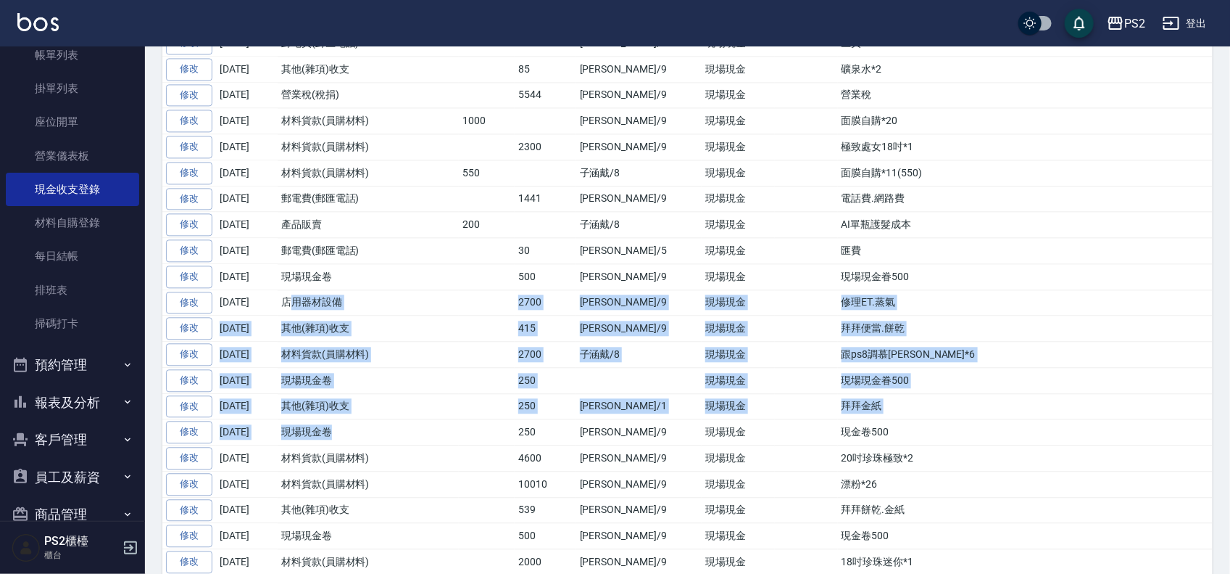
scroll to position [3746, 0]
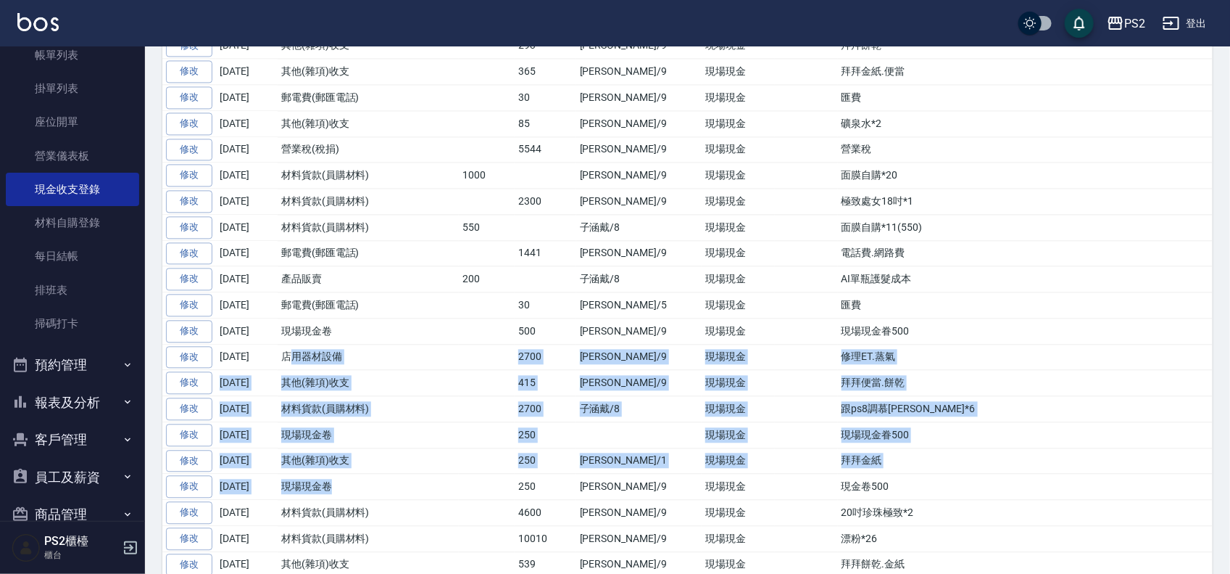
drag, startPoint x: 341, startPoint y: 399, endPoint x: 265, endPoint y: 237, distance: 179.0
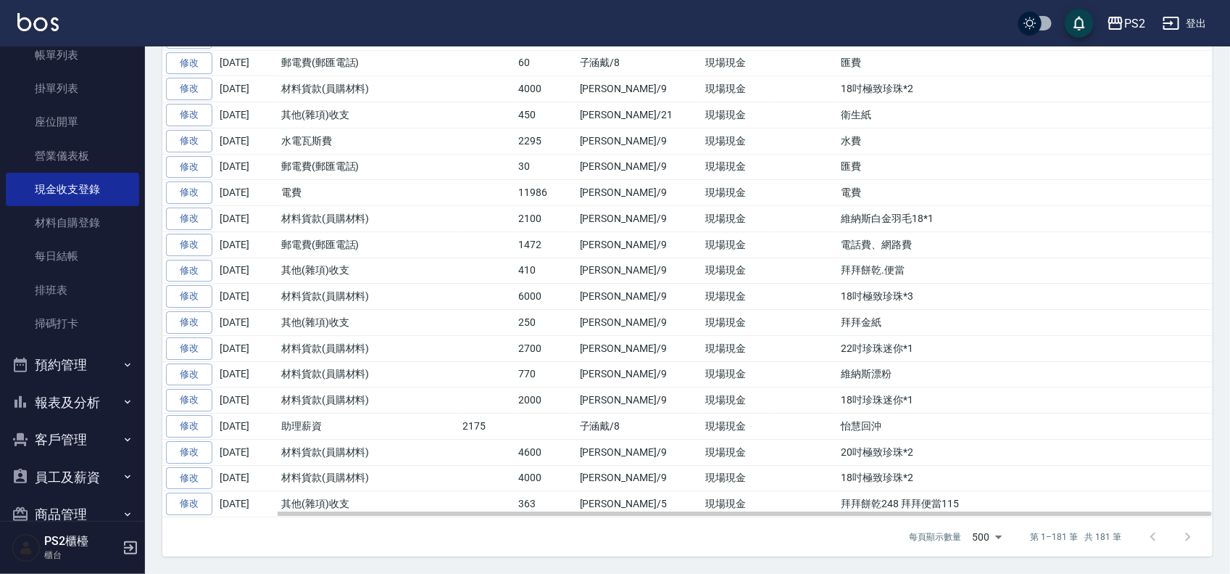
scroll to position [4653, 0]
drag, startPoint x: 328, startPoint y: 492, endPoint x: 272, endPoint y: 57, distance: 438.6
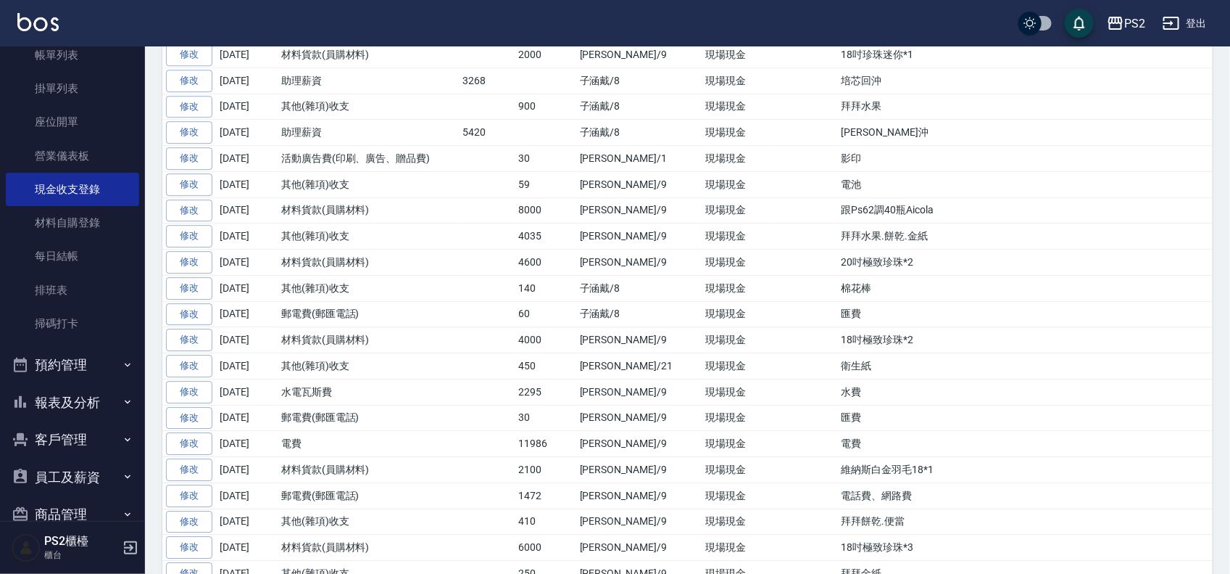
scroll to position [4290, 0]
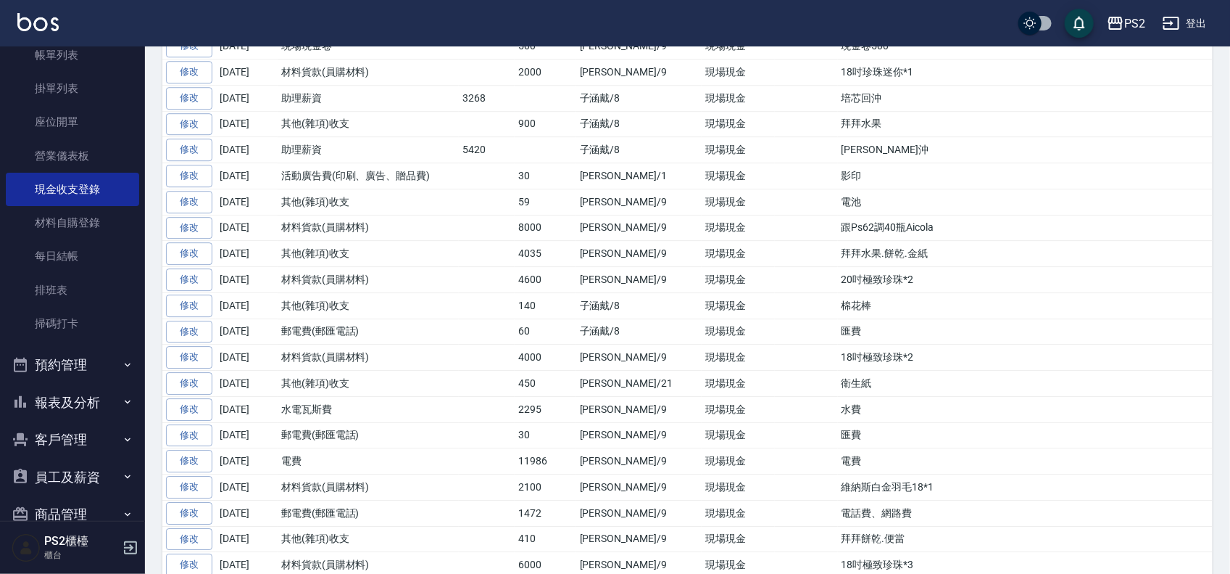
drag, startPoint x: 359, startPoint y: 392, endPoint x: 274, endPoint y: 78, distance: 325.2
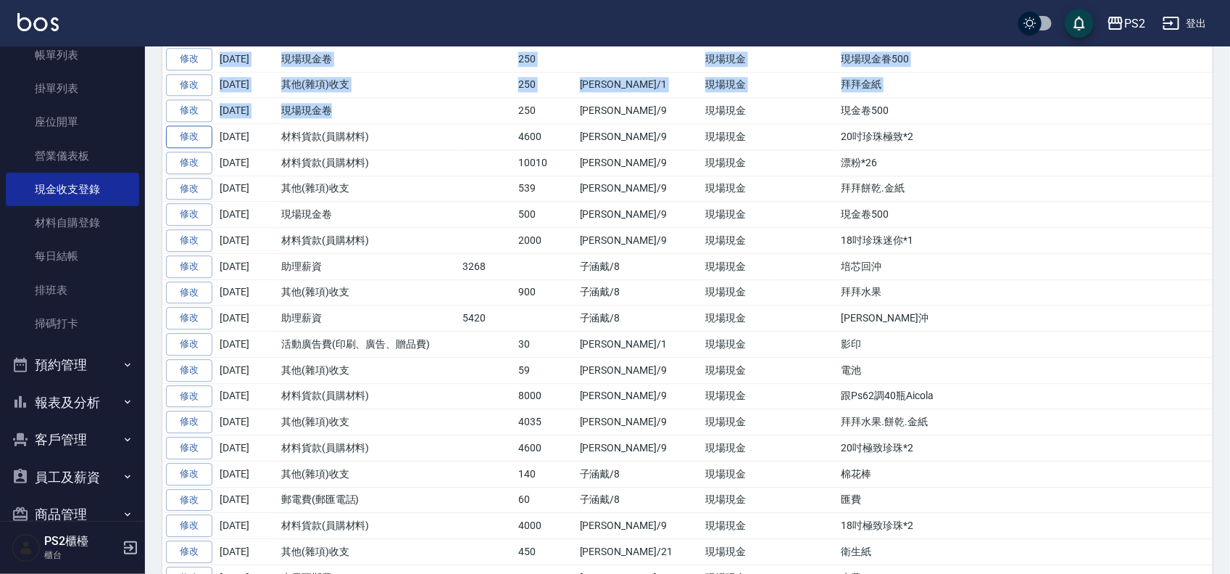
scroll to position [4018, 0]
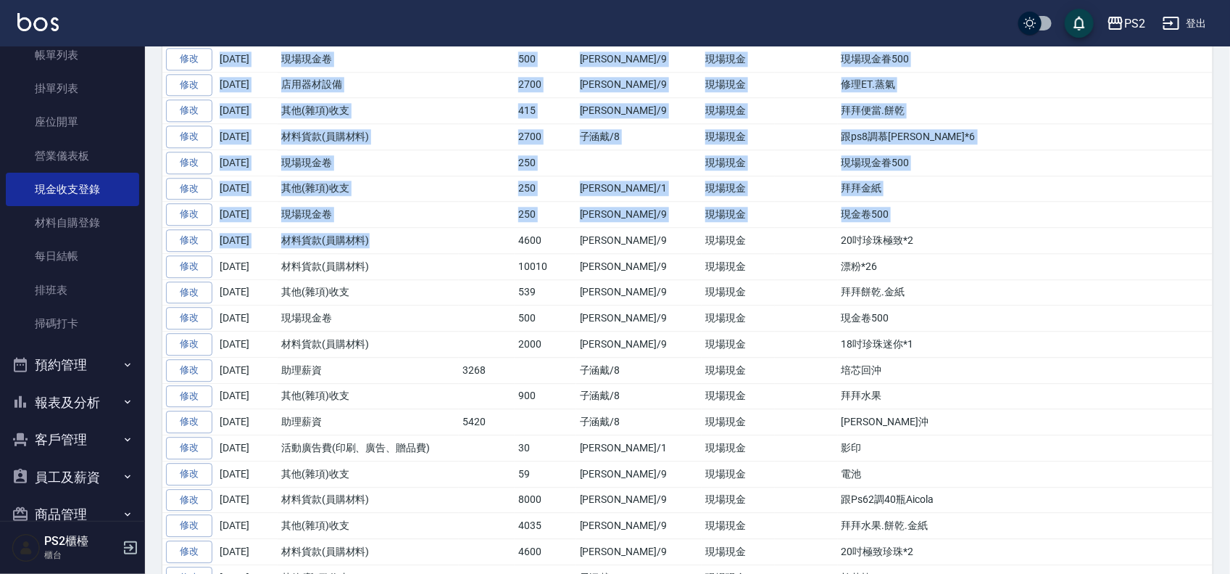
drag, startPoint x: 389, startPoint y: 313, endPoint x: 279, endPoint y: 59, distance: 277.3
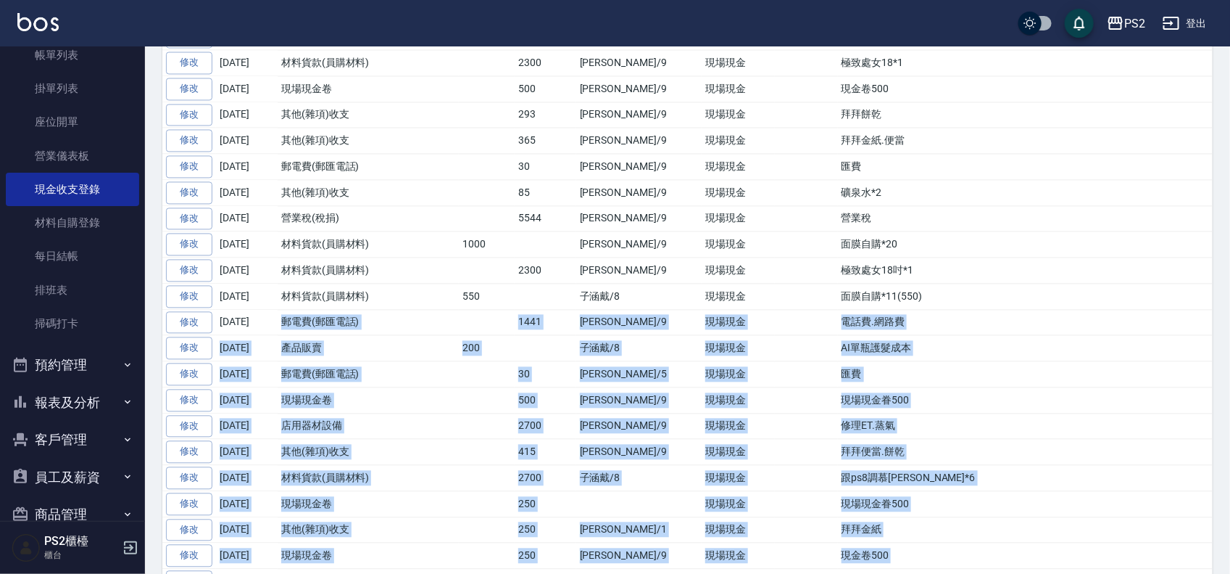
scroll to position [3656, 0]
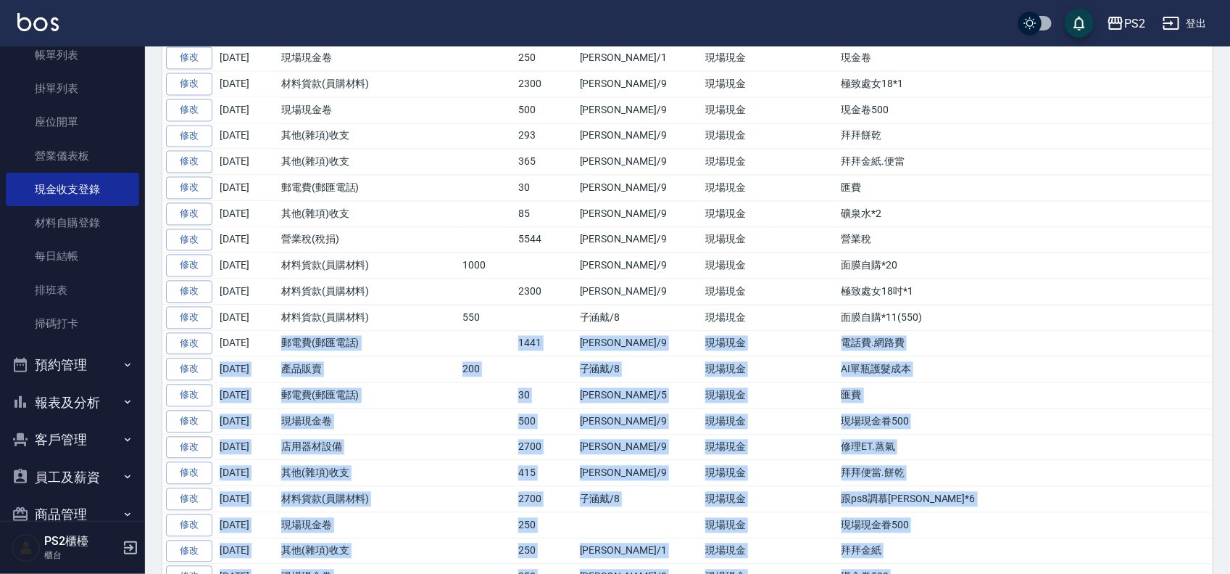
drag, startPoint x: 370, startPoint y: 392, endPoint x: 267, endPoint y: 65, distance: 342.3
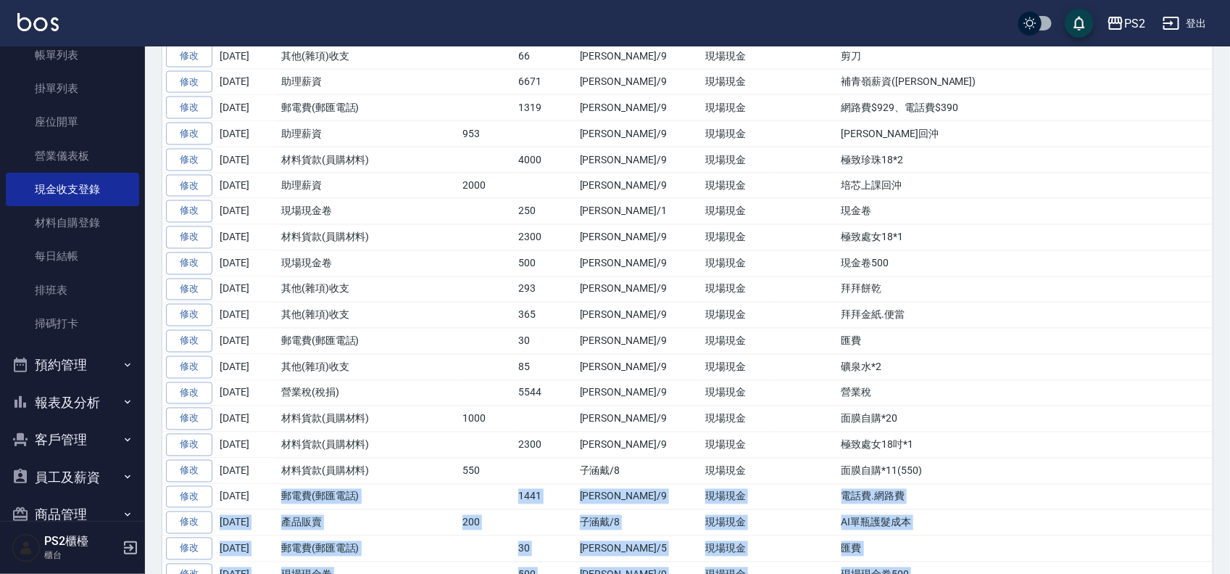
scroll to position [3384, 0]
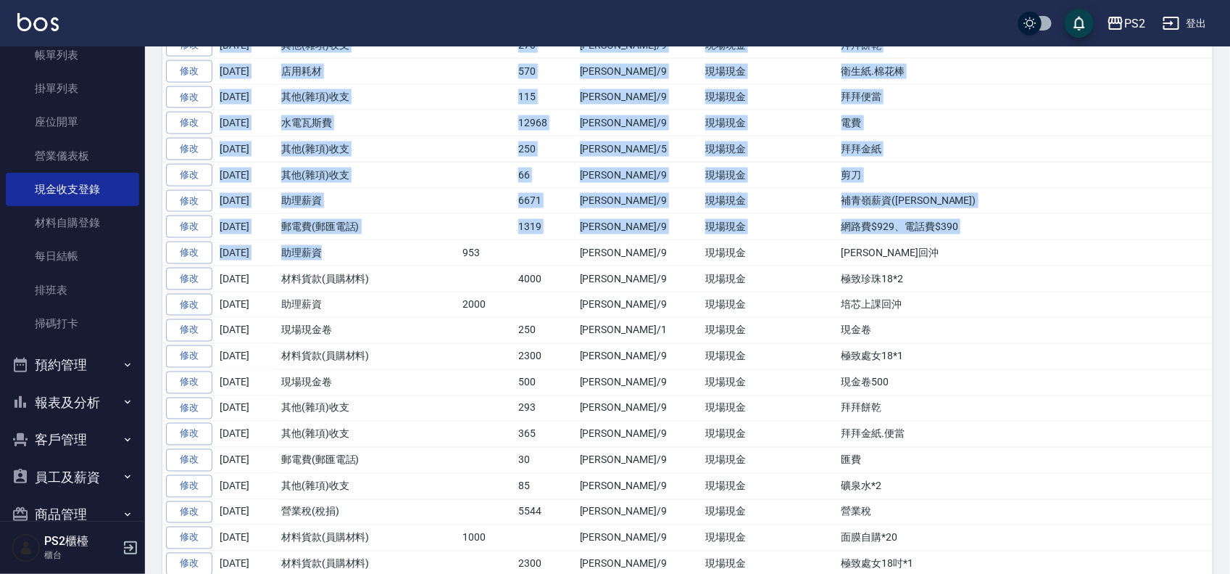
drag, startPoint x: 320, startPoint y: 315, endPoint x: 281, endPoint y: 85, distance: 233.7
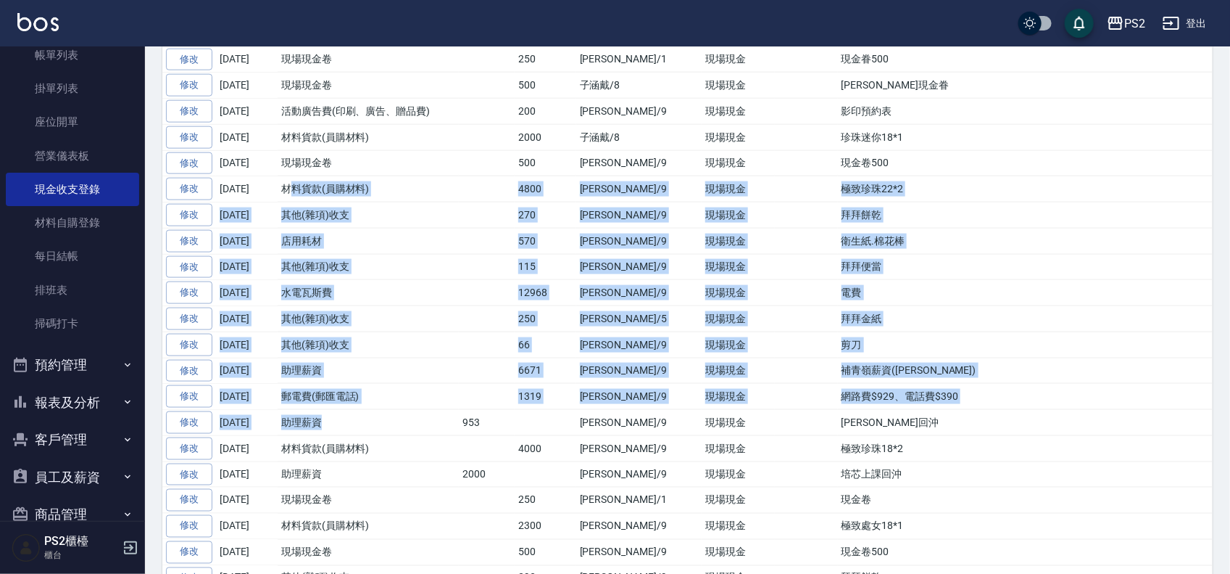
scroll to position [3021, 0]
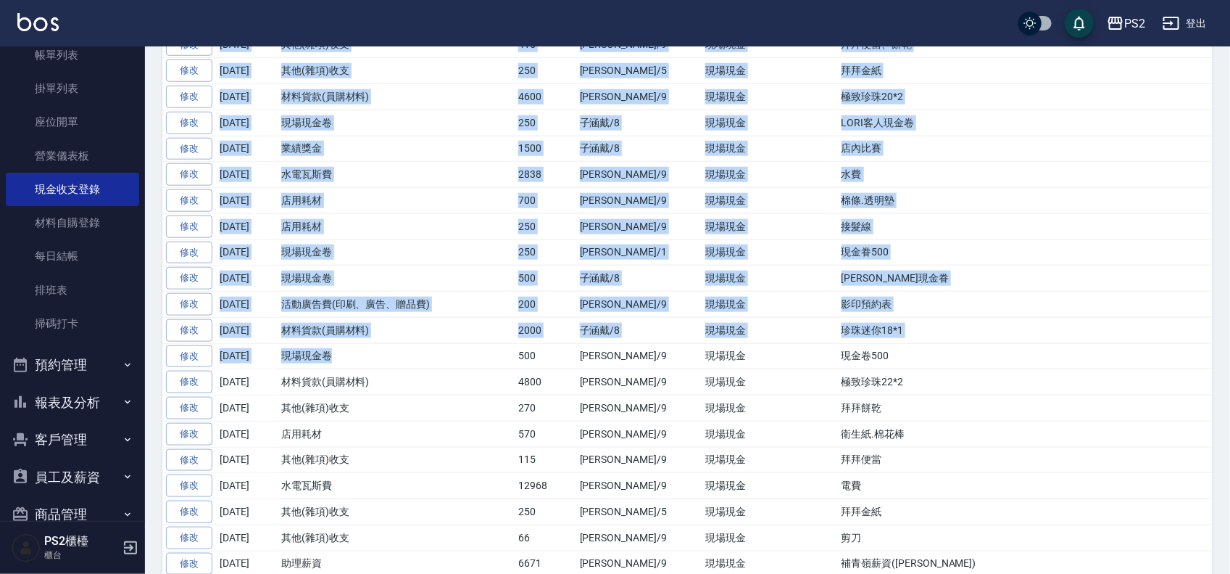
drag, startPoint x: 357, startPoint y: 410, endPoint x: 290, endPoint y: 99, distance: 318.8
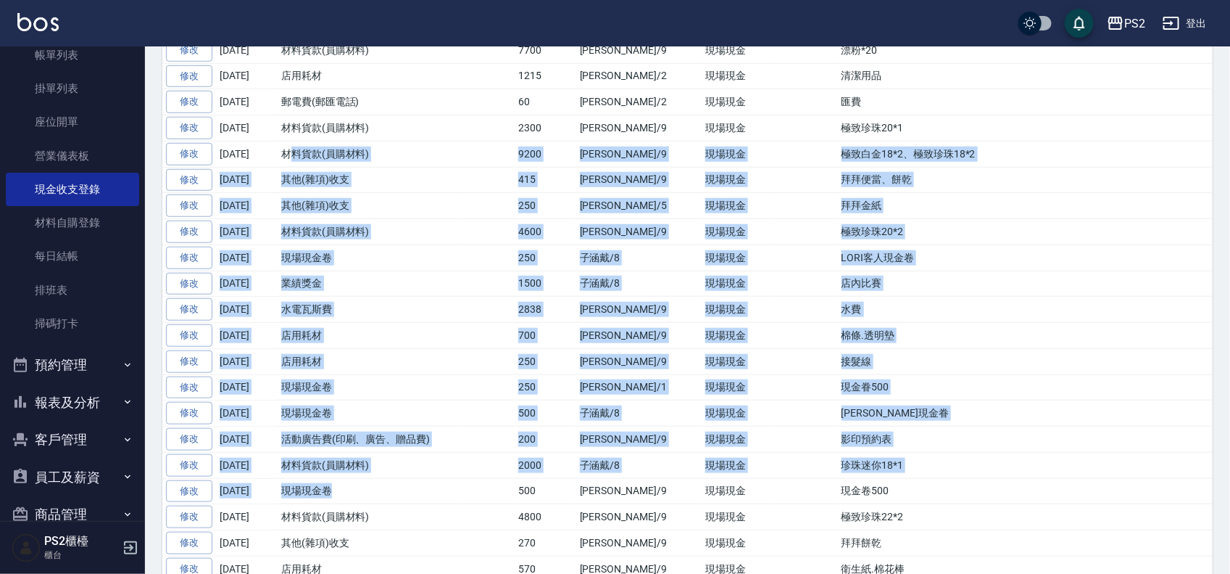
scroll to position [2749, 0]
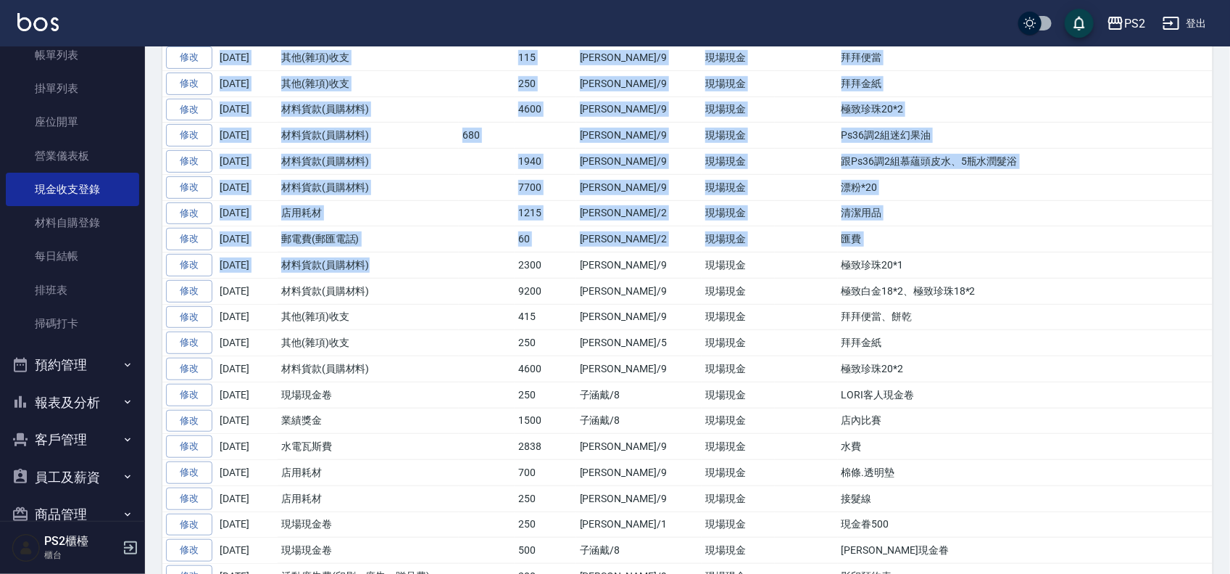
drag, startPoint x: 397, startPoint y: 313, endPoint x: 291, endPoint y: 65, distance: 269.6
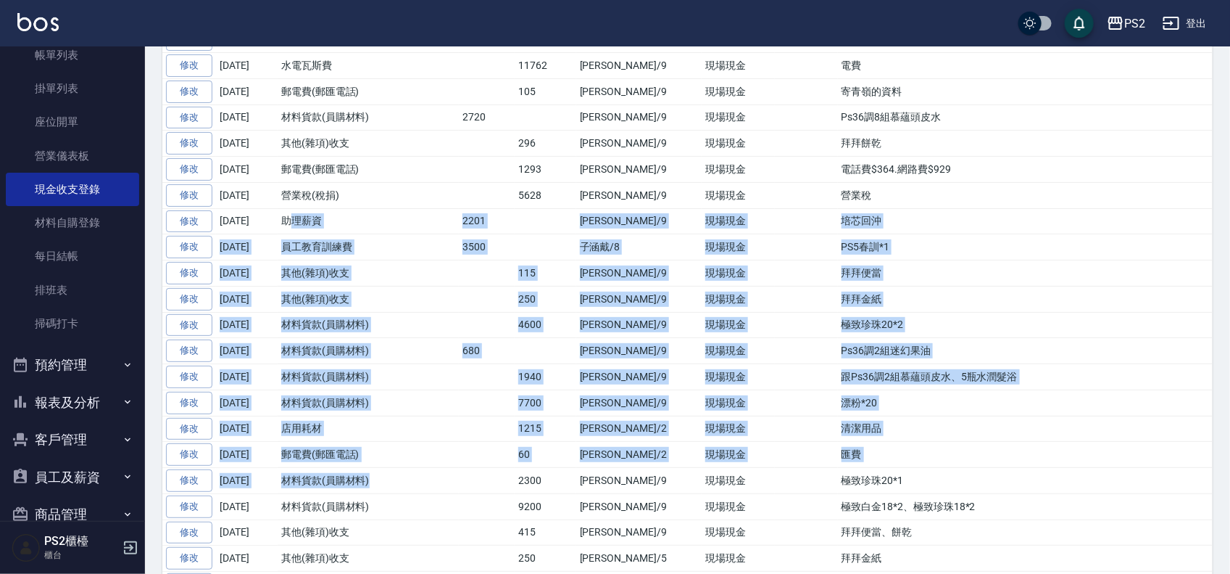
scroll to position [2387, 0]
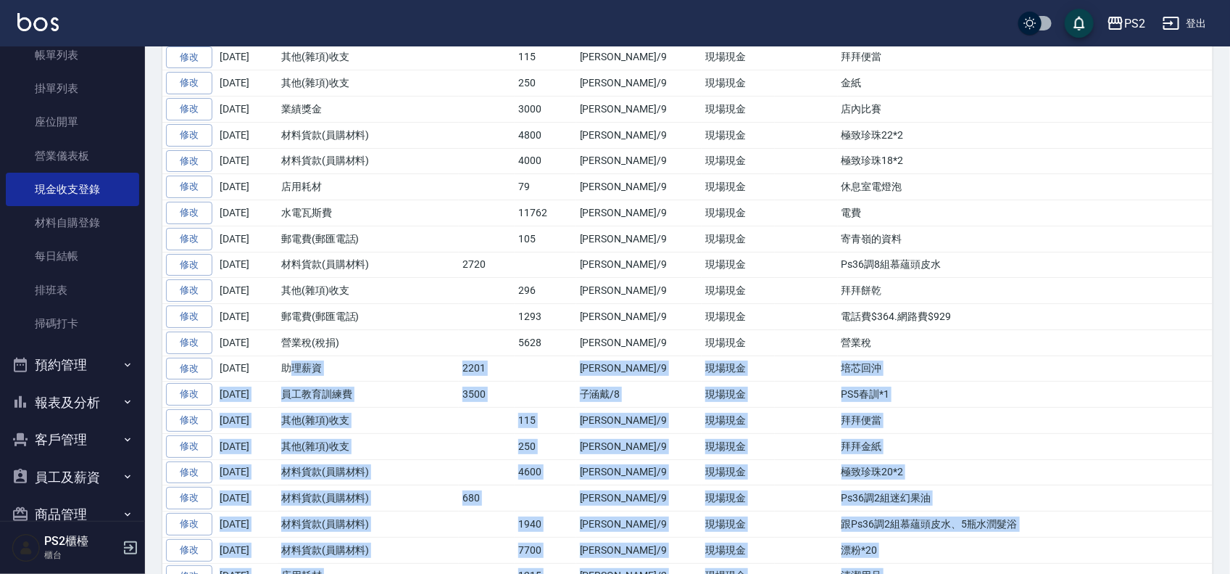
drag, startPoint x: 330, startPoint y: 386, endPoint x: 262, endPoint y: 383, distance: 67.5
click at [262, 355] on tr "修改 [DATE] 營業稅(稅捐) 5628 [PERSON_NAME]/9 現場現金 營業稅" at bounding box center [687, 342] width 1051 height 26
click at [262, 355] on td "[DATE]" at bounding box center [247, 342] width 62 height 26
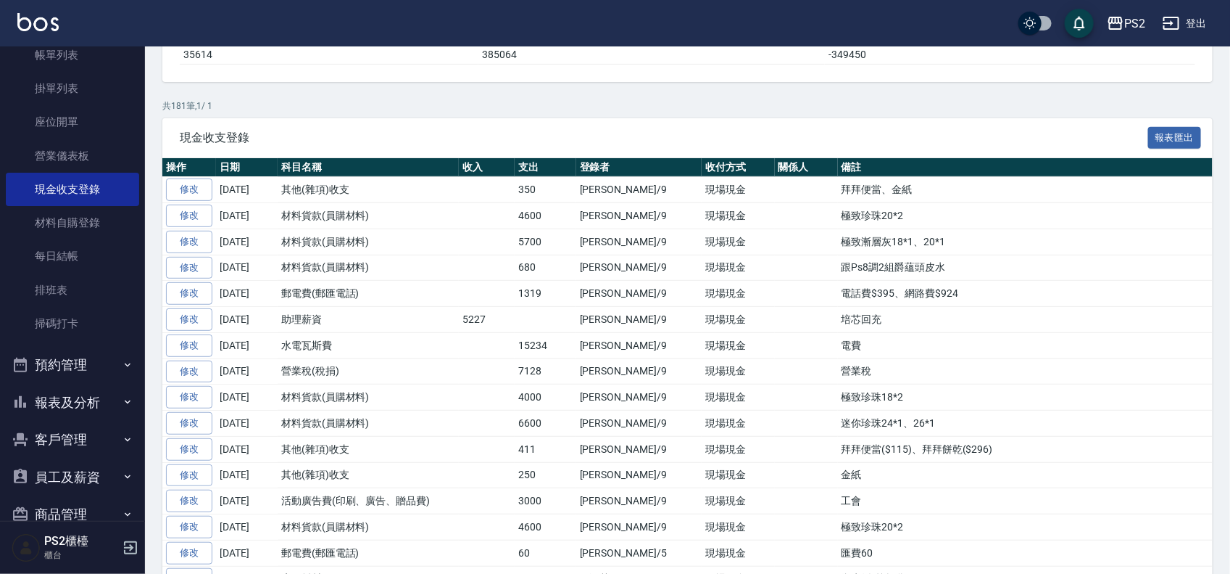
scroll to position [0, 0]
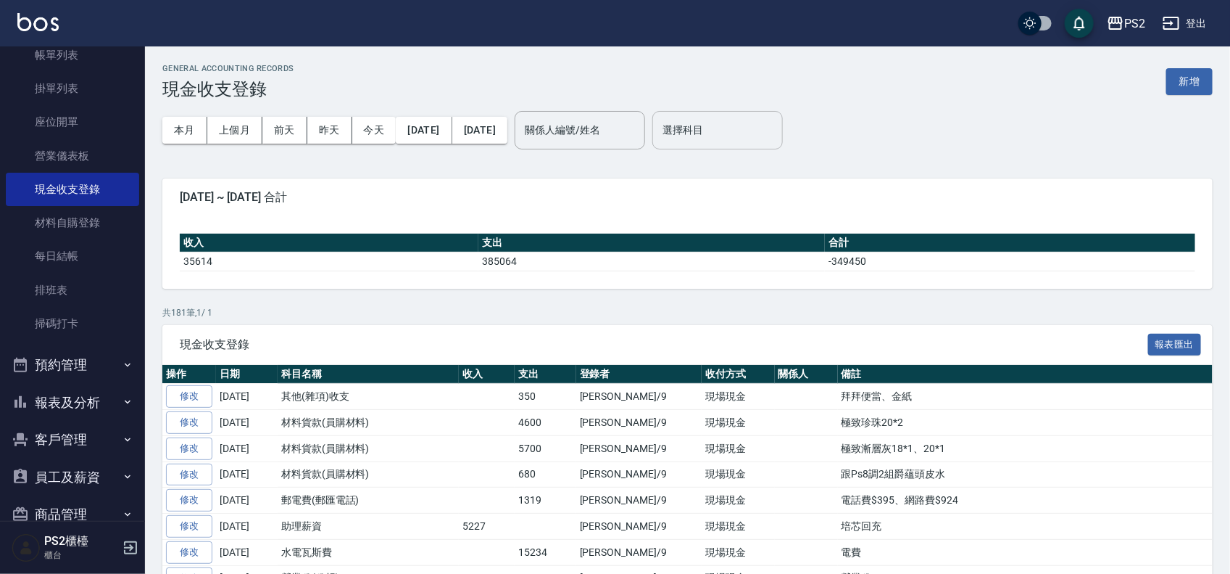
click at [729, 111] on div "選擇科目" at bounding box center [718, 130] width 131 height 38
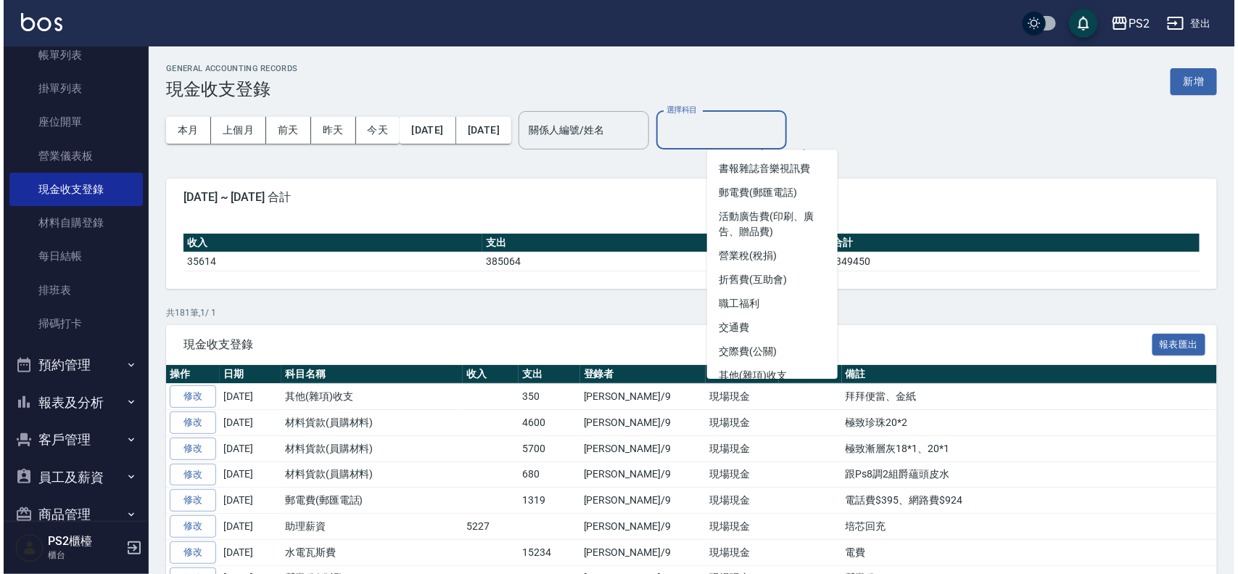
scroll to position [453, 0]
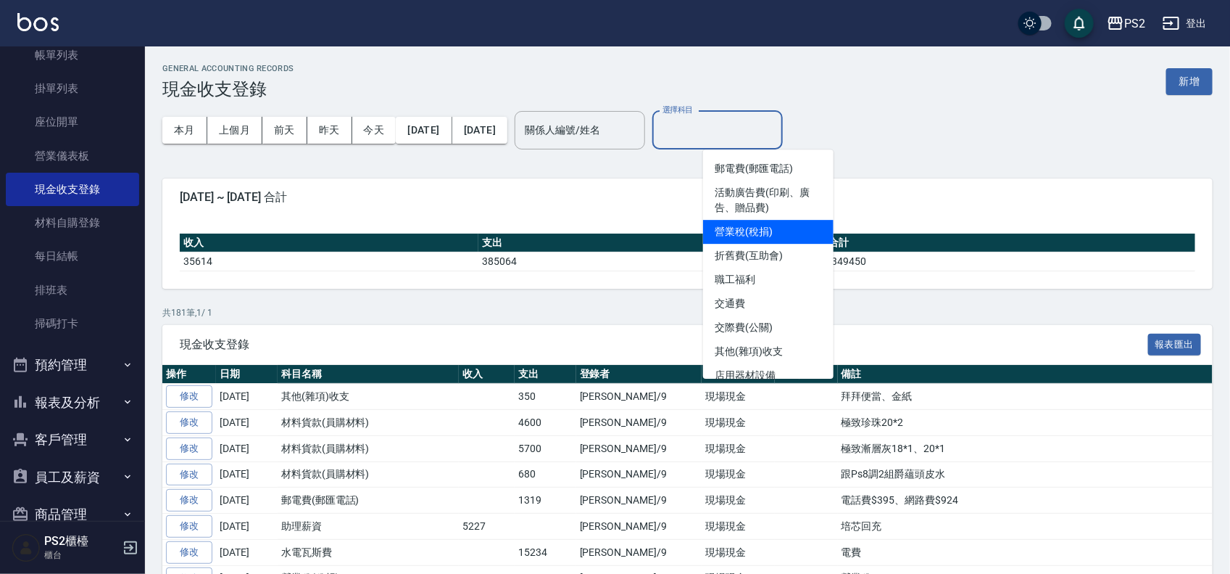
click at [765, 227] on li "營業稅(稅捐)" at bounding box center [768, 232] width 131 height 24
type input "營業稅(稅捐)"
